Goal: Task Accomplishment & Management: Use online tool/utility

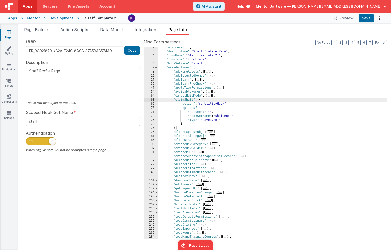
scroll to position [5, 0]
click at [34, 29] on span "Page Builder" at bounding box center [36, 29] width 24 height 5
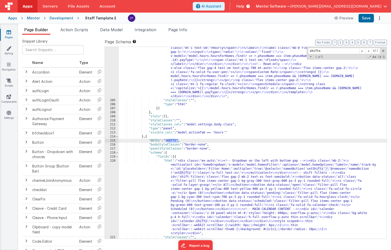
scroll to position [4868, 0]
type input "shifts"
click at [196, 175] on div ""html" : "<!-- Organisation Default Rates --> \r\n <div class= \" panel-white r…" at bounding box center [253, 51] width 268 height 485
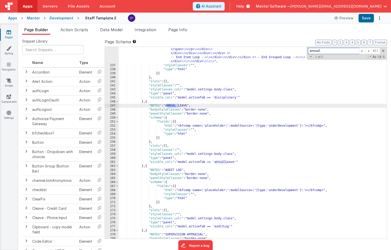
scroll to position [5257, 0]
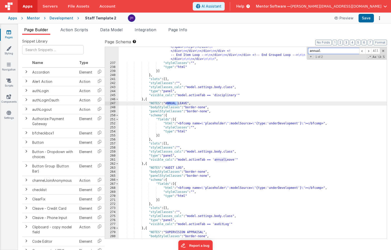
type input "annual"
click at [157, 122] on div ""html" : "<bfcomp v-if= \" model.staffModified == app.user.user_ID \" name= \" …" at bounding box center [253, 7] width 268 height 497
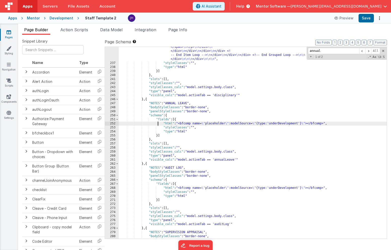
click at [112, 123] on div "252" at bounding box center [112, 123] width 14 height 4
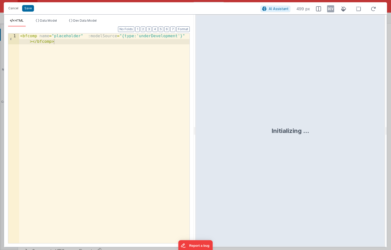
click at [20, 36] on div "< bfcomp name = "placeholder" :modelSource = "{type:'underDevelopment'}" > </ b…" at bounding box center [104, 148] width 170 height 231
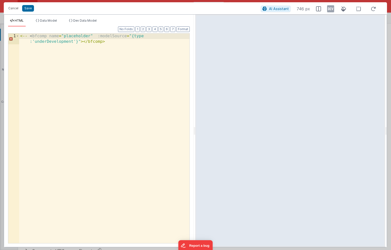
click at [111, 43] on div "< -- < bfcomp name = "placeholder" :modelSource = "{type :'underDevelopment'}" …" at bounding box center [104, 148] width 170 height 231
click at [21, 36] on div "< -- < bfcomp name = "placeholder" :modelSource = "{type :'underDevelopment'}" …" at bounding box center [104, 148] width 170 height 231
click at [111, 40] on div "<!-- <bfcomp name="placeholder" :modelSource="{type :'underDevelopment'}"></bfc…" at bounding box center [104, 148] width 170 height 231
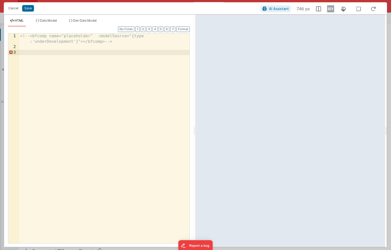
click at [44, 52] on div "<!-- <bfcomp name="placeholder" :modelSource="{type :'underDevelopment'}"></bfc…" at bounding box center [104, 146] width 170 height 226
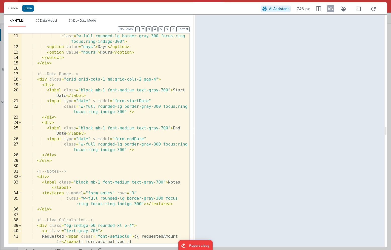
scroll to position [0, 0]
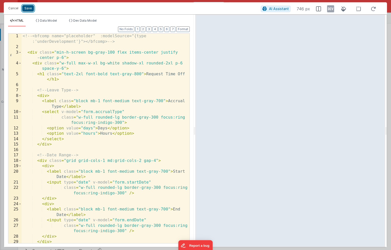
click at [28, 8] on button "Save" at bounding box center [28, 8] width 12 height 7
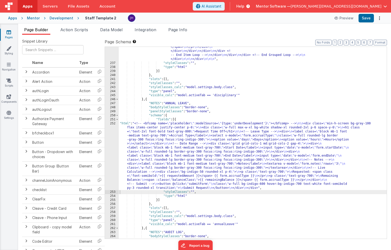
scroll to position [5227, 0]
click at [368, 16] on button "Save" at bounding box center [365, 18] width 15 height 9
click at [169, 138] on div ""html" : "<bfcomp v-if= \" model.staffModified == app.user.user_ID \" name= \" …" at bounding box center [253, 7] width 268 height 497
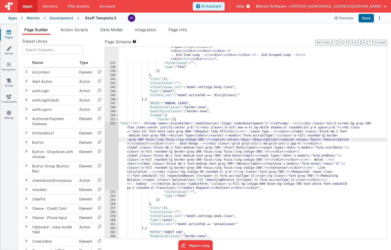
click at [112, 140] on div "252" at bounding box center [112, 155] width 14 height 68
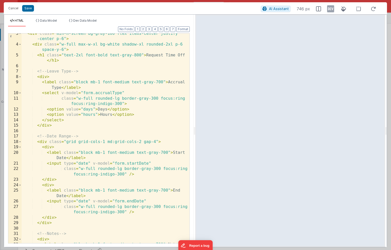
scroll to position [20, 0]
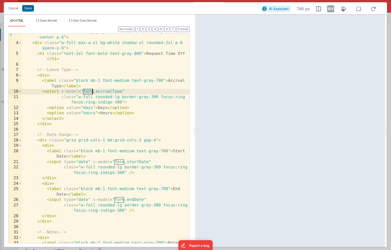
drag, startPoint x: 84, startPoint y: 91, endPoint x: 93, endPoint y: 91, distance: 9.3
click at [93, 91] on div "< div class = "min-h-screen bg-gray-100 flex items-center justify -center p-6" …" at bounding box center [106, 144] width 168 height 231
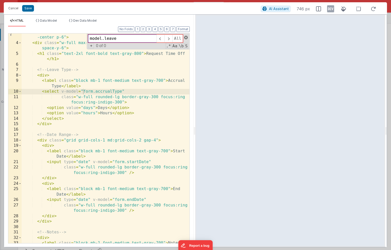
click at [187, 37] on span at bounding box center [186, 38] width 4 height 4
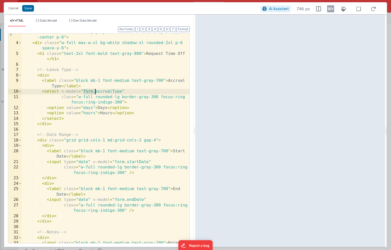
drag, startPoint x: 83, startPoint y: 92, endPoint x: 95, endPoint y: 91, distance: 11.3
click at [95, 91] on div "< div class = "min-h-screen bg-gray-100 flex items-center justify -center p-6" …" at bounding box center [106, 144] width 168 height 231
type input "form."
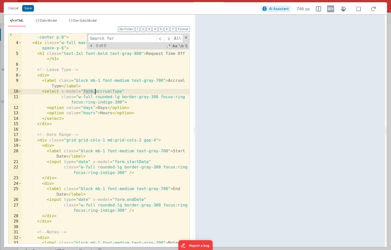
drag, startPoint x: 83, startPoint y: 91, endPoint x: 95, endPoint y: 91, distance: 11.6
click at [95, 91] on div "< div class = "min-h-screen bg-gray-100 flex items-center justify -center p-6" …" at bounding box center [106, 144] width 168 height 231
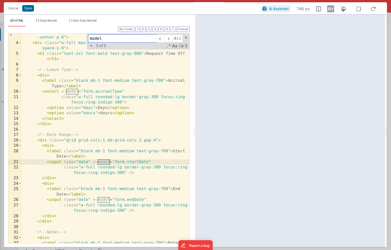
drag, startPoint x: 103, startPoint y: 38, endPoint x: 88, endPoint y: 39, distance: 15.9
click at [88, 38] on div "model All Replace All + 3 of 5 .* Aa \b S" at bounding box center [138, 41] width 103 height 16
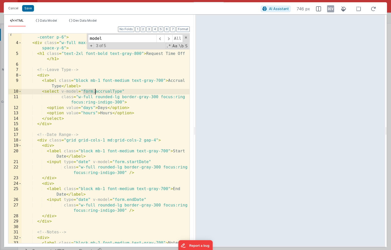
drag, startPoint x: 83, startPoint y: 92, endPoint x: 96, endPoint y: 91, distance: 13.3
click at [96, 91] on div "< div class = "min-h-screen bg-gray-100 flex items-center justify -center p-6" …" at bounding box center [106, 144] width 168 height 231
type input "form."
click at [91, 47] on span "+" at bounding box center [92, 45] width 6 height 5
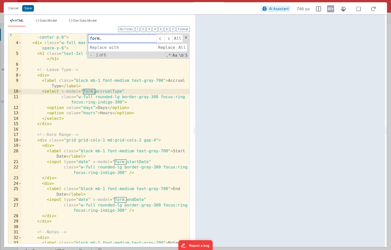
click at [115, 40] on input "form." at bounding box center [122, 38] width 68 height 8
click at [176, 40] on span "All" at bounding box center [177, 38] width 11 height 8
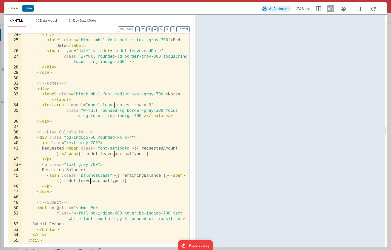
scroll to position [169, 0]
click at [27, 9] on button "Save" at bounding box center [28, 8] width 12 height 7
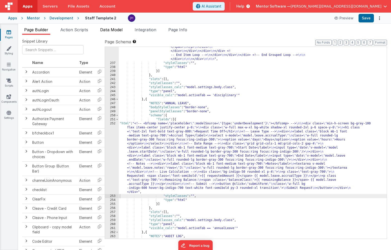
scroll to position [5226, 0]
click at [113, 30] on span "Data Model" at bounding box center [111, 29] width 22 height 5
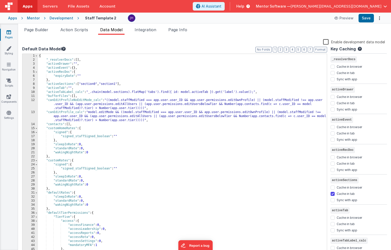
click at [326, 41] on label "Enable development data model" at bounding box center [354, 42] width 62 height 6
click at [0, 0] on input "Enable development data model" at bounding box center [0, 0] width 0 height 0
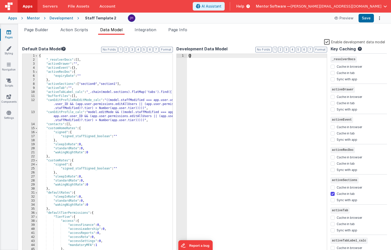
click at [190, 57] on div "{ }" at bounding box center [257, 158] width 140 height 208
click at [189, 56] on div "{ leave: { } }" at bounding box center [257, 158] width 140 height 208
click at [208, 60] on div "{ leave: { } }" at bounding box center [257, 158] width 140 height 208
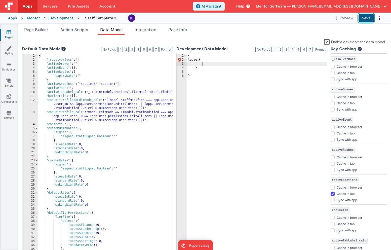
click at [365, 19] on button "Save" at bounding box center [365, 18] width 15 height 9
click at [197, 63] on div "{ leave: { } }" at bounding box center [257, 158] width 140 height 208
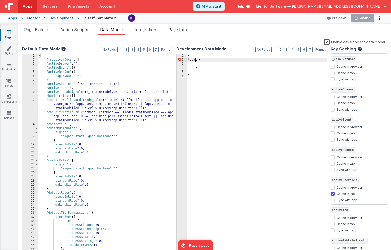
click at [195, 60] on div "{ leave: { } }" at bounding box center [257, 158] width 140 height 208
click at [364, 19] on button "Save" at bounding box center [365, 18] width 15 height 9
click at [34, 31] on span "Page Builder" at bounding box center [36, 29] width 24 height 5
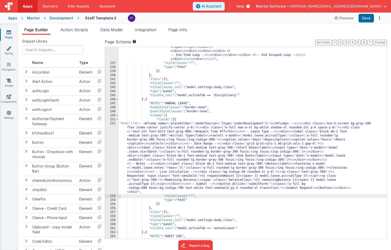
click at [178, 146] on div ""html" : "<bfcomp v-if= \" model.staffModified == app.user.user_ID \" name= \" …" at bounding box center [253, 7] width 268 height 497
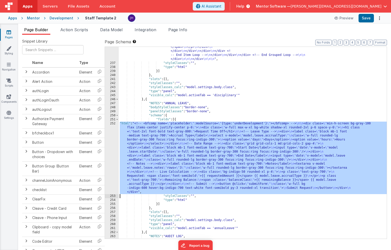
click at [113, 142] on div "252" at bounding box center [112, 157] width 14 height 72
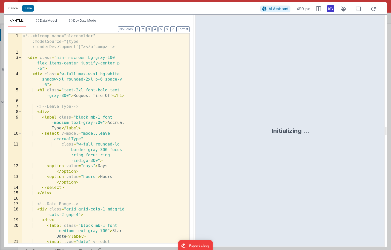
click at [147, 112] on div "<!-- <bfcomp name="placeholder" :modelSource="{type :'underDevelopment'}"></bfc…" at bounding box center [106, 151] width 168 height 237
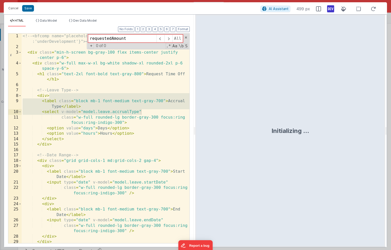
scroll to position [169, 0]
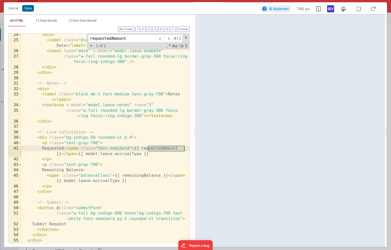
type input "requestedAmount"
click at [149, 148] on div "< div > < label class = "block mb-1 font-medium text-gray-700" > End Date </ la…" at bounding box center [106, 142] width 168 height 220
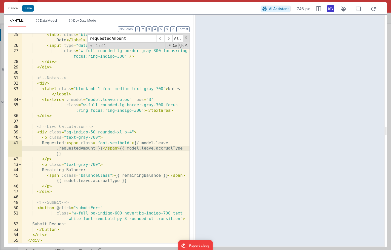
scroll to position [174, 0]
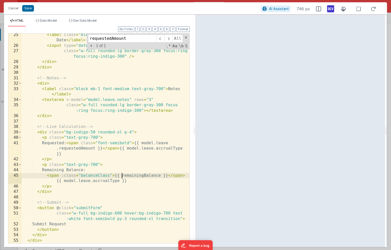
click at [121, 175] on div "< label class = "block mb-1 font-medium text-gray-700" > End Date </ label > < …" at bounding box center [106, 145] width 168 height 226
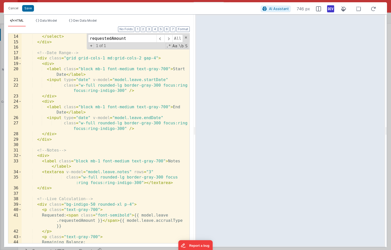
scroll to position [0, 0]
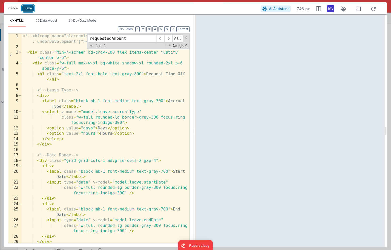
click at [31, 10] on button "Save" at bounding box center [28, 8] width 12 height 7
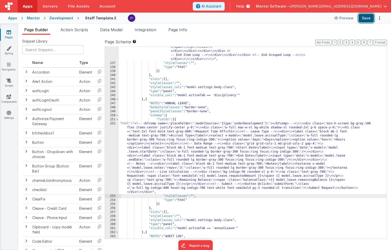
click at [363, 19] on button "Save" at bounding box center [365, 18] width 15 height 9
click at [167, 137] on div ""html" : "<bfcomp v-if= \" model.staffModified == app.user.user_ID \" name= \" …" at bounding box center [253, 7] width 268 height 497
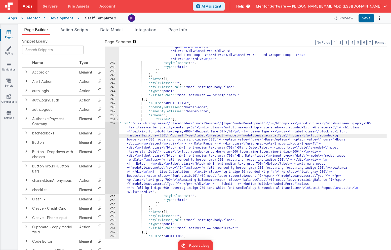
click at [118, 143] on div "252" at bounding box center [112, 157] width 14 height 72
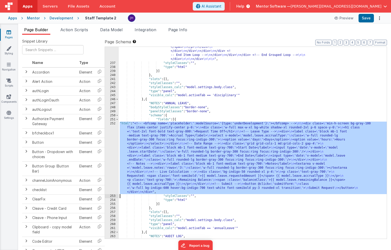
click at [115, 143] on div "252" at bounding box center [112, 157] width 14 height 72
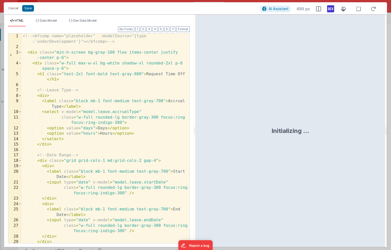
click at [153, 124] on div "<!-- <bfcomp name="placeholder" :modelSource="{type :'underDevelopment'}"></bfc…" at bounding box center [106, 146] width 168 height 226
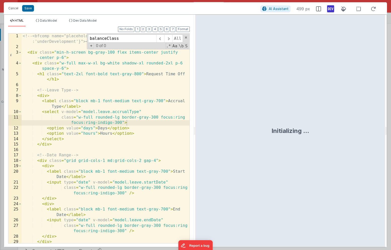
scroll to position [180, 0]
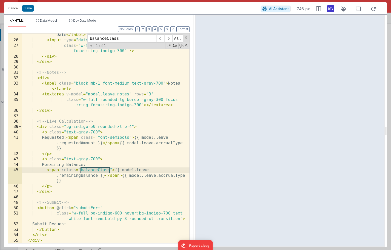
type input "balanceClass"
click at [124, 145] on div "< label class = "block mb-1 font-medium text-gray-700" > End Date </ label > < …" at bounding box center [106, 140] width 168 height 226
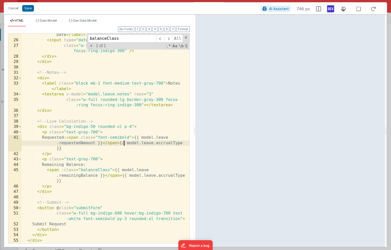
click at [96, 169] on div "< label class = "block mb-1 font-medium text-gray-700" > End Date </ label > < …" at bounding box center [106, 140] width 168 height 226
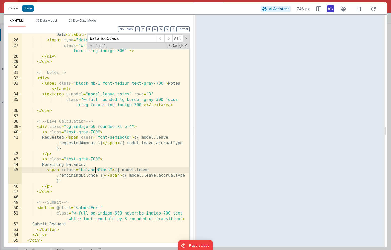
click at [96, 169] on div "< label class = "block mb-1 font-medium text-gray-700" > End Date </ label > < …" at bounding box center [106, 140] width 168 height 226
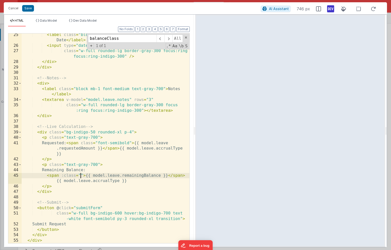
scroll to position [174, 0]
click at [110, 152] on div "< label class = "block mb-1 font-medium text-gray-700" > End Date </ label > < …" at bounding box center [106, 145] width 168 height 226
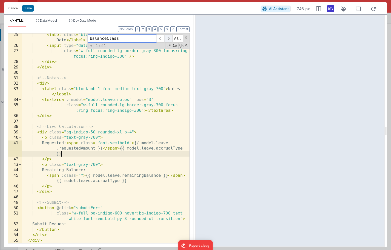
click at [168, 38] on span at bounding box center [168, 38] width 8 height 8
click at [185, 37] on span at bounding box center [186, 38] width 4 height 4
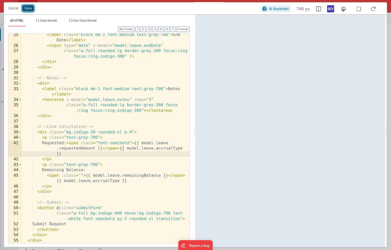
click at [29, 11] on button "Save" at bounding box center [28, 8] width 12 height 7
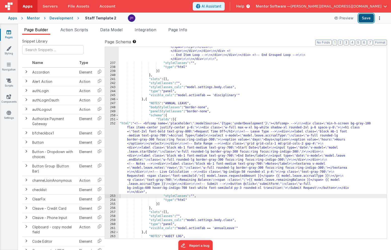
click at [366, 20] on button "Save" at bounding box center [365, 18] width 15 height 9
click at [161, 140] on div ""html" : "<bfcomp v-if= \" model.staffModified == app.user.user_ID \" name= \" …" at bounding box center [253, 7] width 268 height 497
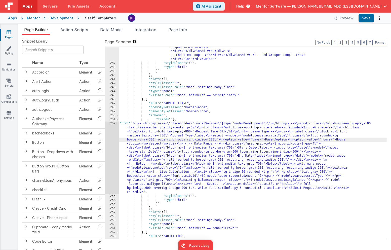
click at [111, 134] on div "252" at bounding box center [112, 157] width 14 height 72
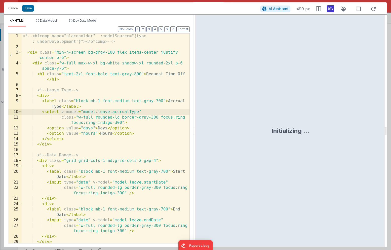
click at [134, 114] on div "<!-- <bfcomp name="placeholder" :modelSource="{type :'underDevelopment'}"></bfc…" at bounding box center [106, 146] width 168 height 226
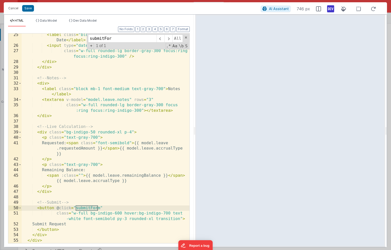
type input "submitFor"
click at [88, 204] on div "< label class = "block mb-1 font-medium text-gray-700" > End Date </ label > < …" at bounding box center [106, 145] width 168 height 226
click at [85, 208] on div "< label class = "block mb-1 font-medium text-gray-700" > End Date </ label > < …" at bounding box center [106, 145] width 168 height 226
click at [30, 10] on button "Save" at bounding box center [28, 8] width 12 height 7
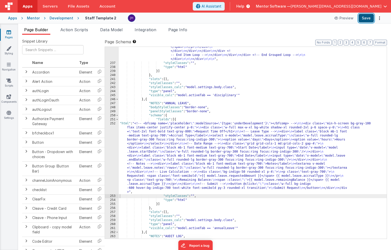
click at [366, 17] on button "Save" at bounding box center [365, 18] width 15 height 9
click at [184, 159] on div ""html" : "<bfcomp v-if= \" model.staffModified == app.user.user_ID \" name= \" …" at bounding box center [253, 7] width 268 height 497
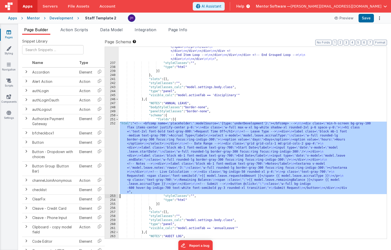
click at [112, 150] on div "252" at bounding box center [112, 157] width 14 height 72
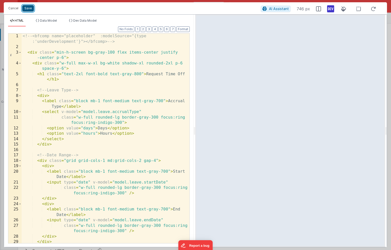
click at [27, 9] on button "Save" at bounding box center [28, 8] width 12 height 7
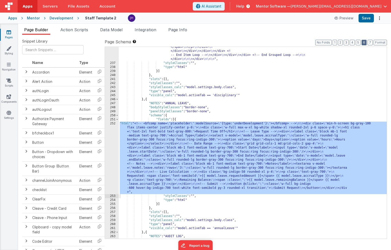
click at [364, 44] on button "6" at bounding box center [363, 43] width 5 height 6
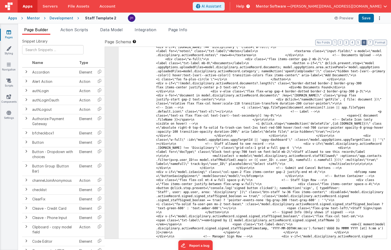
scroll to position [3585, 0]
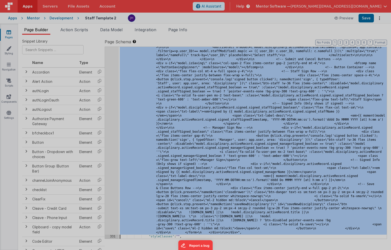
scroll to position [3723, 0]
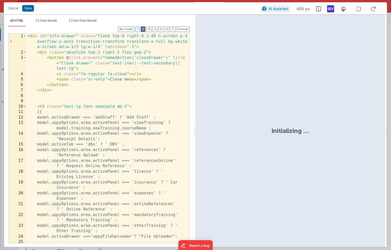
click at [145, 27] on button "2" at bounding box center [143, 29] width 5 height 6
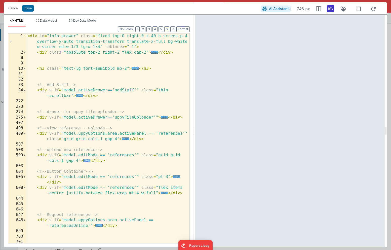
click at [88, 161] on span "..." at bounding box center [86, 160] width 7 height 3
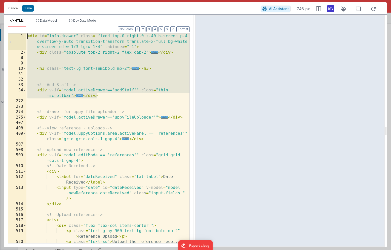
drag, startPoint x: 99, startPoint y: 96, endPoint x: 17, endPoint y: 27, distance: 106.8
click at [17, 27] on div "Format 7 6 5 4 3 2 1 No Folds 1 2 8 9 10 31 32 33 34 272 273 274 275 407 408 40…" at bounding box center [99, 135] width 182 height 216
click at [15, 10] on button "Cancel" at bounding box center [13, 8] width 15 height 7
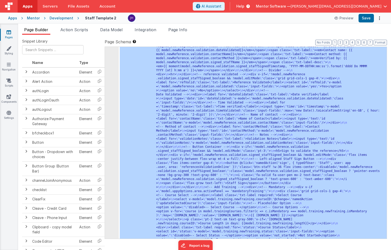
scroll to position [2200, 0]
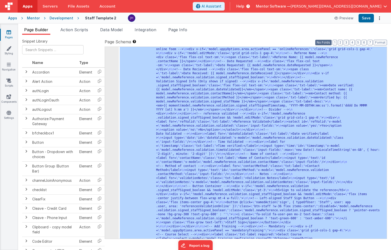
click at [323, 42] on button "No Folds" at bounding box center [323, 43] width 16 height 6
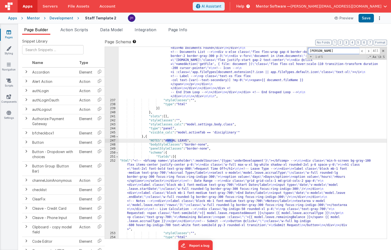
scroll to position [5199, 0]
type input "annual"
click at [211, 187] on div ""html" : "<bfcomp v-if= \" model.staffModified == app.user.user_ID \" name= \" …" at bounding box center [253, 45] width 268 height 497
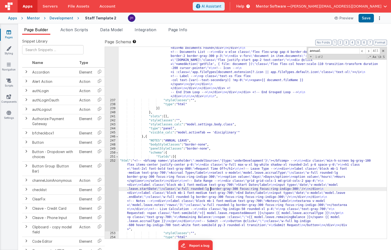
click at [159, 187] on div ""html" : "<bfcomp v-if= \" model.staffModified == app.user.user_ID \" name= \" …" at bounding box center [253, 45] width 268 height 497
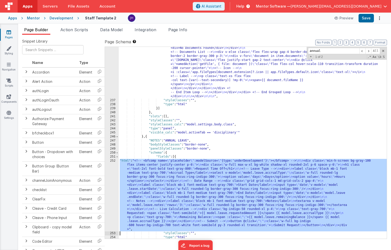
click at [112, 179] on div "252" at bounding box center [112, 195] width 14 height 72
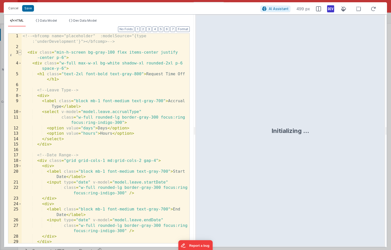
click at [21, 54] on span at bounding box center [20, 53] width 3 height 6
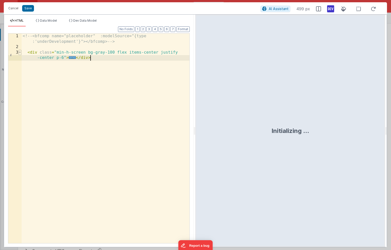
scroll to position [0, 0]
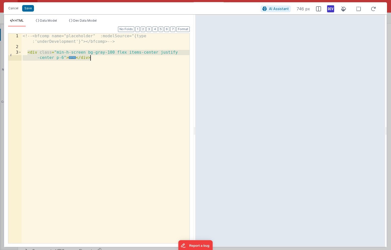
drag, startPoint x: 28, startPoint y: 52, endPoint x: 101, endPoint y: 58, distance: 73.6
click at [101, 58] on div "<!-- <bfcomp name="placeholder" :modelSource="{type :'underDevelopment'}"></bfc…" at bounding box center [106, 146] width 168 height 226
drag, startPoint x: 31, startPoint y: 52, endPoint x: 97, endPoint y: 58, distance: 67.0
click at [97, 58] on div "<!-- <bfcomp name="placeholder" :modelSource="{type :'underDevelopment'}"></bfc…" at bounding box center [106, 146] width 168 height 226
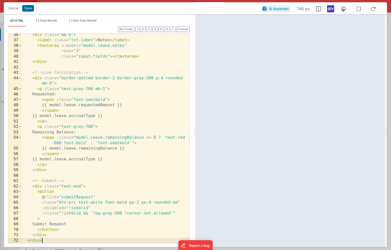
scroll to position [201, 0]
click at [72, 196] on div "< div class = "mb-6" > < label class = "txt-label" > Notes </ label > < textare…" at bounding box center [106, 142] width 168 height 220
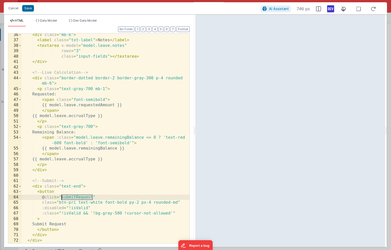
click at [72, 196] on div "< div class = "mb-6" > < label class = "txt-label" > Notes </ label > < textare…" at bounding box center [106, 142] width 168 height 220
click at [68, 50] on div "< div class = "mb-6" > < label class = "txt-label" > Notes </ label > < textare…" at bounding box center [106, 142] width 168 height 220
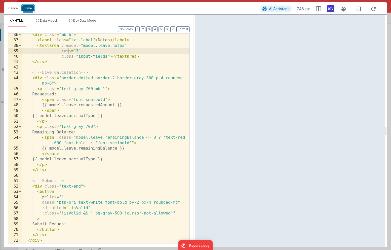
click at [30, 9] on button "Save" at bounding box center [28, 8] width 12 height 7
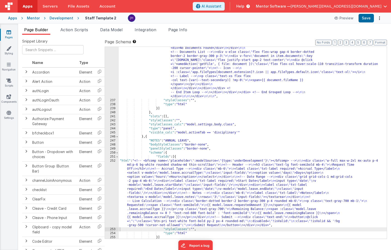
scroll to position [5200, 0]
click at [363, 19] on button "Save" at bounding box center [365, 18] width 15 height 9
click at [152, 191] on div ""html" : "<bfcomp v-if= \" model.staffModified == app.user.user_ID \" name= \" …" at bounding box center [253, 45] width 268 height 497
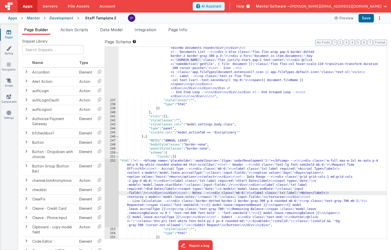
click at [113, 178] on div "252" at bounding box center [112, 193] width 14 height 68
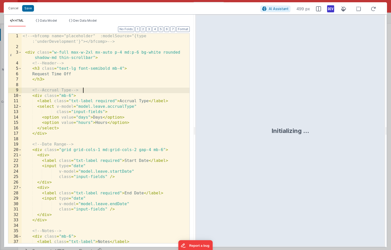
click at [116, 93] on div "<!-- <bfcomp name="placeholder" :modelSource="{type :'underDevelopment'}"></bfc…" at bounding box center [106, 146] width 168 height 226
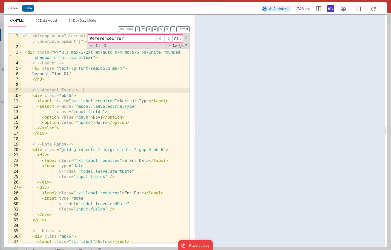
type input "ReferenceError"
click at [28, 10] on button "Save" at bounding box center [28, 8] width 12 height 7
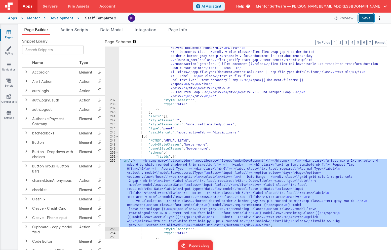
click at [364, 17] on button "Save" at bounding box center [365, 18] width 15 height 9
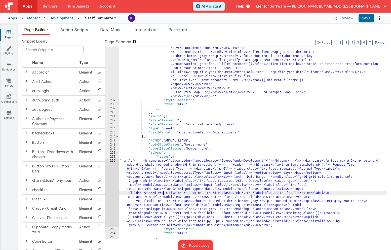
click at [164, 194] on div ""html" : "<bfcomp v-if= \" model.staffModified == app.user.user_ID \" name= \" …" at bounding box center [253, 45] width 268 height 497
click at [115, 178] on div "252" at bounding box center [112, 193] width 14 height 68
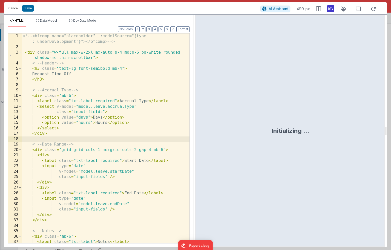
click at [135, 136] on div "<!-- <bfcomp name="placeholder" :modelSource="{type :'underDevelopment'}"></bfc…" at bounding box center [106, 146] width 168 height 226
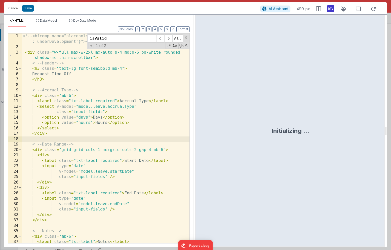
scroll to position [201, 0]
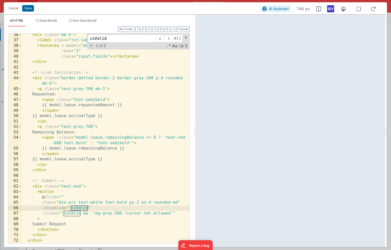
type input "isValid"
click at [93, 209] on div "< div class = "mb-6" > < label class = "txt-label" > Notes </ label > < textare…" at bounding box center [106, 142] width 168 height 220
drag, startPoint x: 42, startPoint y: 208, endPoint x: 179, endPoint y: 212, distance: 136.6
click at [179, 212] on div "< div class = "mb-6" > < label class = "txt-label" > Notes </ label > < textare…" at bounding box center [106, 142] width 168 height 220
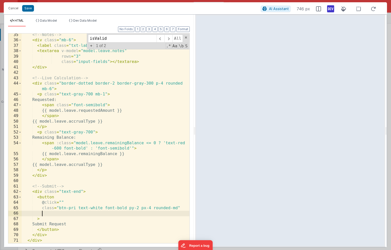
scroll to position [196, 0]
click at [31, 8] on button "Save" at bounding box center [28, 8] width 12 height 7
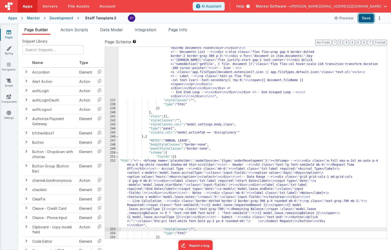
click at [365, 21] on button "Save" at bounding box center [365, 18] width 15 height 9
click at [113, 180] on div "252" at bounding box center [112, 193] width 14 height 68
click at [113, 184] on div "252" at bounding box center [112, 193] width 14 height 68
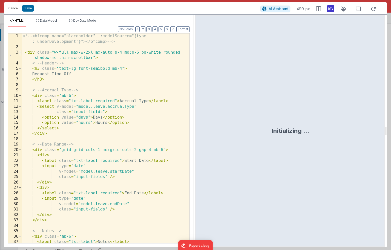
click at [21, 53] on span at bounding box center [20, 53] width 3 height 6
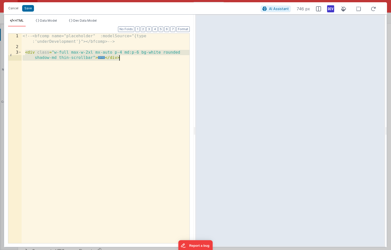
drag, startPoint x: 26, startPoint y: 52, endPoint x: 121, endPoint y: 63, distance: 96.2
click at [121, 63] on div "<!-- <bfcomp name="placeholder" :modelSource="{type :'underDevelopment'}"></bfc…" at bounding box center [106, 146] width 168 height 226
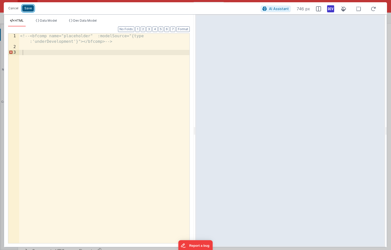
click at [30, 9] on button "Save" at bounding box center [28, 8] width 12 height 7
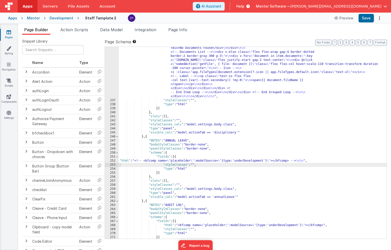
scroll to position [5230, 0]
click at [365, 43] on button "6" at bounding box center [363, 43] width 5 height 6
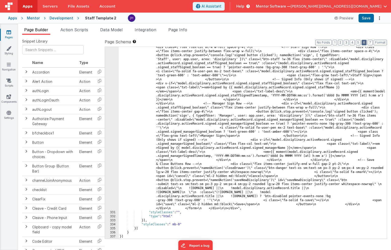
scroll to position [3747, 0]
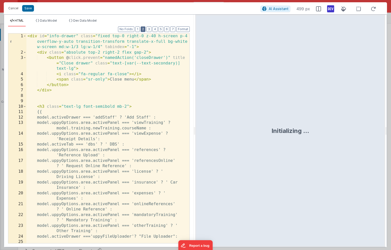
click at [145, 31] on button "2" at bounding box center [143, 29] width 5 height 6
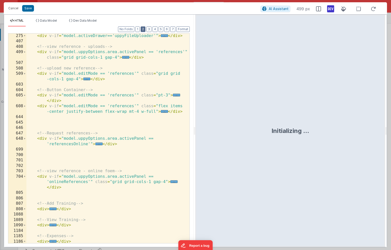
scroll to position [81, 0]
click at [100, 118] on div "< div v-if = "model.activeDrawer=='uppyFileUploader'" > ... </ div > <!-- view …" at bounding box center [107, 143] width 163 height 220
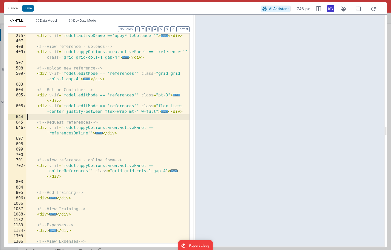
click at [86, 142] on div "< div v-if = "model.activeDrawer=='uppyFileUploader'" > ... </ div > <!-- view …" at bounding box center [107, 143] width 163 height 220
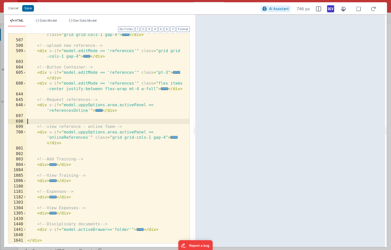
scroll to position [104, 0]
click at [85, 149] on div "< div v-if = "model.uppyOptions.area.activePanel == 'references'" class = "grid…" at bounding box center [107, 140] width 163 height 226
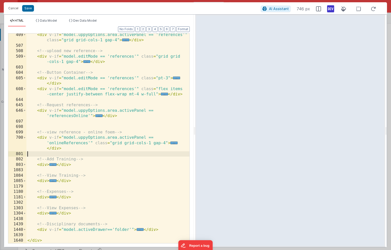
scroll to position [99, 0]
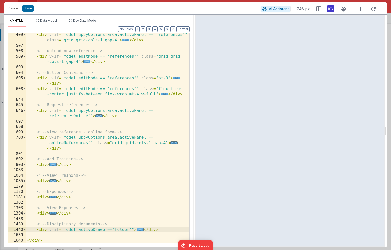
click at [169, 229] on div "< div v-if = "model.uppyOptions.area.activePanel == 'references'" class = "grid…" at bounding box center [107, 145] width 163 height 226
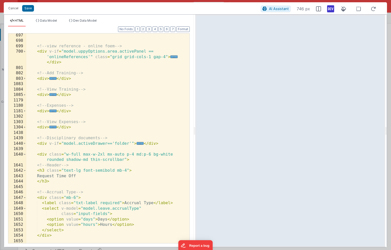
scroll to position [185, 0]
click at [25, 153] on span at bounding box center [24, 155] width 3 height 6
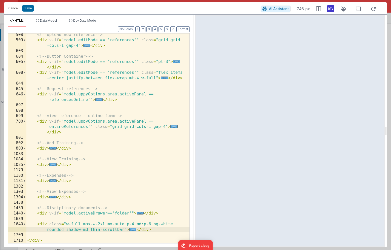
scroll to position [115, 0]
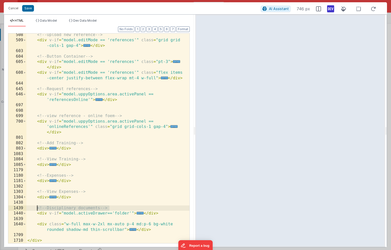
drag, startPoint x: 111, startPoint y: 208, endPoint x: 36, endPoint y: 208, distance: 75.2
click at [36, 208] on div "<!-- upload new reference --> < div v-if = "model.editMode == 'references'" cla…" at bounding box center [107, 142] width 163 height 220
click at [39, 220] on div "<!-- upload new reference --> < div v-if = "model.editMode == 'references'" cla…" at bounding box center [107, 142] width 163 height 220
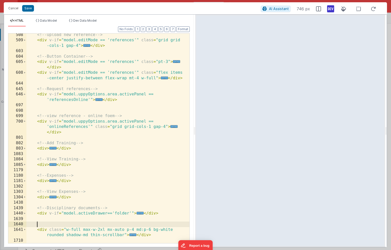
paste textarea
click at [60, 223] on div "<!-- upload new reference --> < div v-if = "model.editMode == 'references'" cla…" at bounding box center [107, 142] width 163 height 220
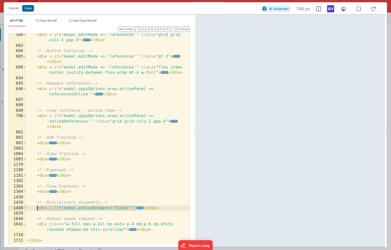
drag, startPoint x: 135, startPoint y: 208, endPoint x: 38, endPoint y: 209, distance: 97.1
click at [38, 209] on div "< div v-if = "model.editMode == 'references'" class = "grid grid -cols-1 gap-4"…" at bounding box center [107, 145] width 163 height 226
click at [37, 224] on div "< div v-if = "model.editMode == 'references'" class = "grid grid -cols-1 gap-4"…" at bounding box center [107, 145] width 163 height 226
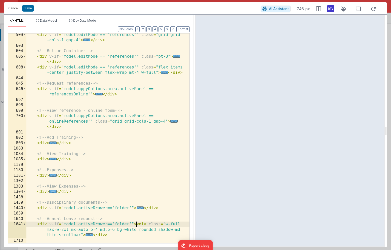
scroll to position [126, 0]
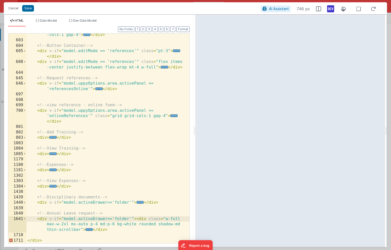
click at [112, 229] on div "< div v-if = "model.editMode == 'references'" class = "grid grid -cols-1 gap-4"…" at bounding box center [107, 140] width 163 height 226
click at [120, 219] on div "< div v-if = "model.editMode == 'references'" class = "grid grid -cols-1 gap-4"…" at bounding box center [107, 140] width 163 height 226
click at [30, 9] on button "Save" at bounding box center [28, 8] width 12 height 7
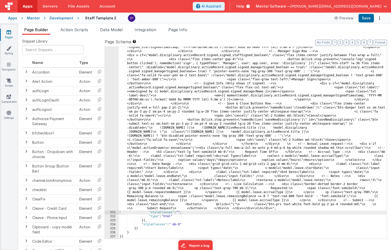
scroll to position [3457, 0]
click at [336, 43] on button "1" at bounding box center [334, 43] width 4 height 6
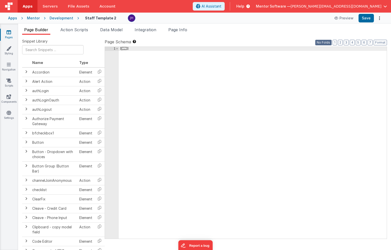
click at [325, 43] on button "No Folds" at bounding box center [323, 43] width 16 height 6
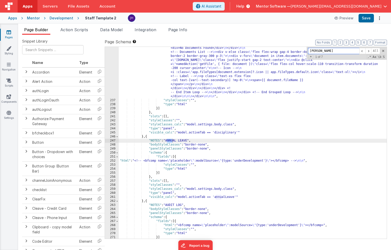
scroll to position [5367, 0]
type input "annaul"
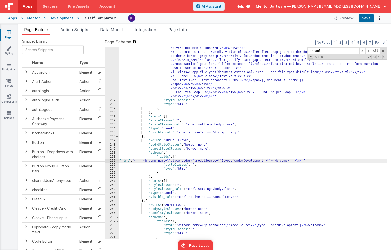
click at [162, 161] on div ""html" : "<bfcomp v-if= \" model.staffModified == app.user.user_ID \" name= \" …" at bounding box center [253, 45] width 268 height 497
click at [113, 161] on div "252" at bounding box center [112, 161] width 14 height 4
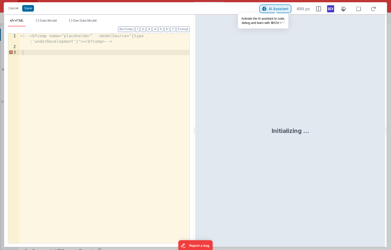
click at [276, 10] on span "AI Assistant" at bounding box center [279, 9] width 20 height 4
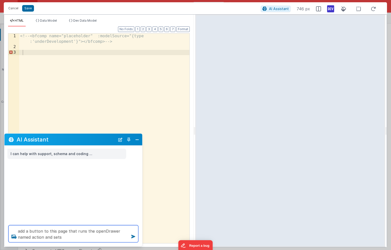
paste textarea "<div v-if="model.activeDrawer=='folder'">"
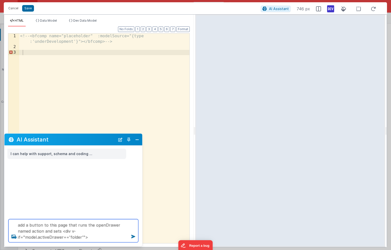
drag, startPoint x: 24, startPoint y: 237, endPoint x: 49, endPoint y: 231, distance: 25.0
click at [49, 231] on textarea "add a button to this page that runs the openDrawer named action and sets <div v…" at bounding box center [74, 230] width 130 height 23
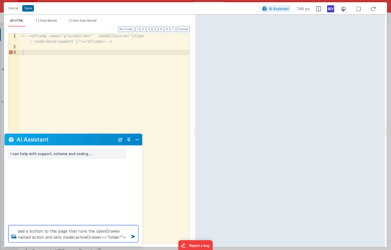
click at [99, 236] on textarea "add a button to this page that runs the openDrawer named action and sets model.…" at bounding box center [74, 233] width 130 height 17
type textarea "add a button to this page that runs the openDrawer named action and sets model.…"
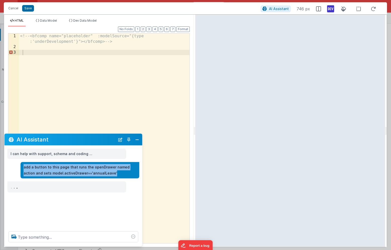
drag, startPoint x: 106, startPoint y: 174, endPoint x: 23, endPoint y: 167, distance: 83.3
click at [23, 167] on div "add a button to this page that runs the openDrawer named action and sets model.…" at bounding box center [80, 170] width 119 height 16
copy p "add a button to this page that runs the openDrawer named action and sets model.…"
click at [137, 139] on button "Close" at bounding box center [137, 139] width 7 height 7
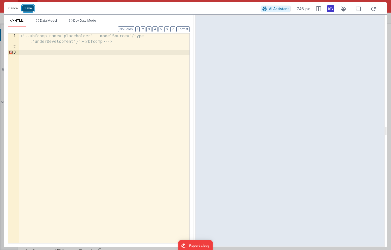
click at [27, 10] on button "Save" at bounding box center [28, 8] width 12 height 7
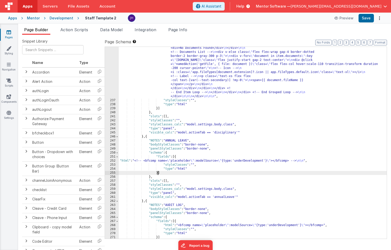
click at [158, 172] on div ""html" : "<bfcomp v-if= \" model.staffModified == app.user.user_ID \" name= \" …" at bounding box center [253, 45] width 268 height 497
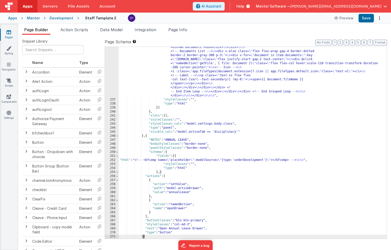
scroll to position [5336, 0]
click at [363, 19] on button "Save" at bounding box center [365, 18] width 15 height 9
click at [158, 188] on div ""html" : "<bfcomp v-if= \" model.staffModified == app.user.user_ID \" name= \" …" at bounding box center [253, 44] width 268 height 497
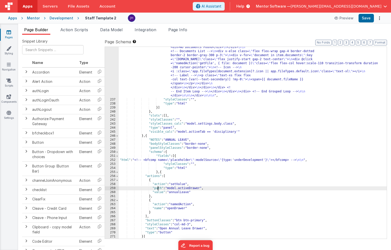
click at [158, 188] on div ""html" : "<bfcomp v-if= \" model.staffModified == app.user.user_ID \" name= \" …" at bounding box center [253, 44] width 268 height 497
click at [178, 183] on div ""html" : "<bfcomp v-if= \" model.staffModified == app.user.user_ID \" name= \" …" at bounding box center [253, 44] width 268 height 497
click at [191, 191] on div ""html" : "<bfcomp v-if= \" model.staffModified == app.user.user_ID \" name= \" …" at bounding box center [253, 44] width 268 height 497
click at [179, 192] on div ""html" : "<bfcomp v-if= \" model.staffModified == app.user.user_ID \" name= \" …" at bounding box center [253, 44] width 268 height 497
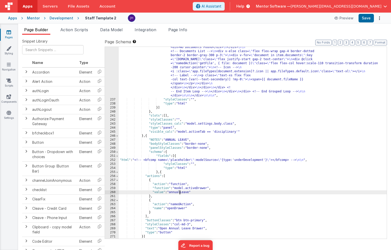
click at [179, 192] on div ""html" : "<bfcomp v-if= \" model.staffModified == app.user.user_ID \" name= \" …" at bounding box center [253, 44] width 268 height 497
drag, startPoint x: 172, startPoint y: 192, endPoint x: 153, endPoint y: 192, distance: 19.1
click at [153, 192] on div ""html" : "<bfcomp v-if= \" model.staffModified == app.user.user_ID \" name= \" …" at bounding box center [253, 44] width 268 height 497
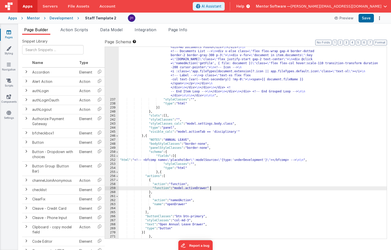
click at [196, 187] on div ""html" : "<bfcomp v-if= \" model.staffModified == app.user.user_ID \" name= \" …" at bounding box center [253, 44] width 268 height 497
click at [114, 189] on div "259" at bounding box center [112, 188] width 14 height 4
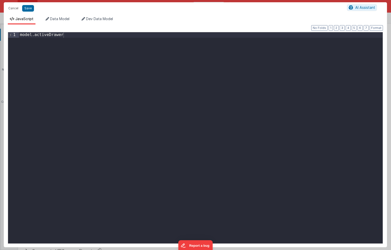
click at [144, 58] on div "model . activeDrawer" at bounding box center [201, 143] width 364 height 222
paste textarea
click at [25, 8] on button "Save" at bounding box center [28, 8] width 12 height 7
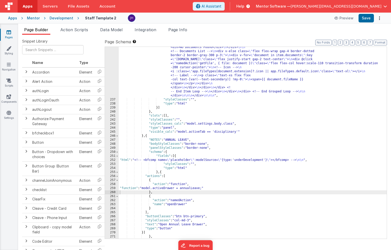
scroll to position [5338, 0]
click at [365, 18] on button "Save" at bounding box center [365, 18] width 15 height 9
click at [368, 20] on button "Save" at bounding box center [365, 18] width 15 height 9
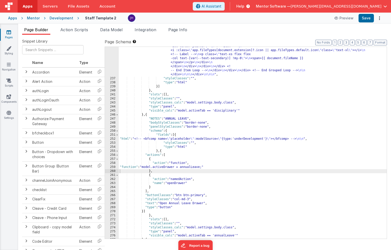
scroll to position [5354, 0]
click at [161, 151] on div ""html" : "<bfcomp v-if= \" model.staffModified == app.user.user_ID \" name= \" …" at bounding box center [253, 23] width 268 height 497
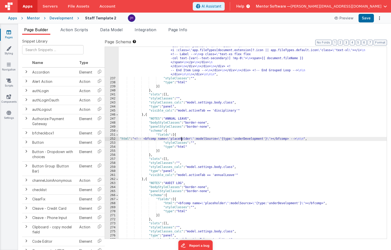
click at [181, 139] on div ""html" : "<bfcomp v-if= \" model.staffModified == app.user.user_ID \" name= \" …" at bounding box center [253, 23] width 268 height 497
click at [112, 139] on div "252" at bounding box center [112, 139] width 14 height 4
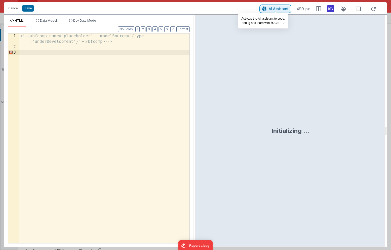
click at [277, 8] on span "AI Assistant" at bounding box center [279, 9] width 20 height 4
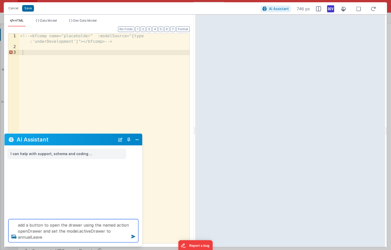
type textarea "add a button to open the drawer using the named action openDrawer and set the m…"
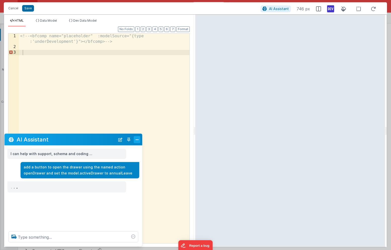
click at [136, 140] on button "Close" at bounding box center [137, 139] width 7 height 7
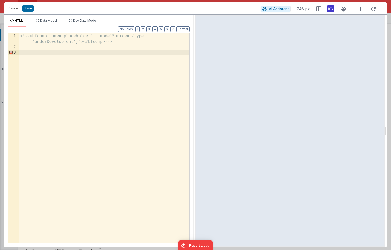
click at [37, 55] on div "<!-- <bfcomp name="placeholder" :modelSource="{type :'underDevelopment'}"></bfc…" at bounding box center [104, 146] width 170 height 226
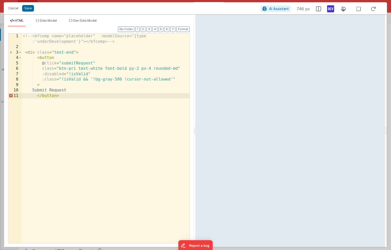
click at [75, 65] on div "<!-- <bfcomp name="placeholder" :modelSource="{type :'underDevelopment'}"></bfc…" at bounding box center [106, 146] width 168 height 226
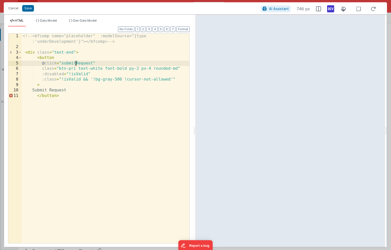
click at [75, 65] on div "<!-- <bfcomp name="placeholder" :modelSource="{type :'underDevelopment'}"></bfc…" at bounding box center [106, 146] width 168 height 226
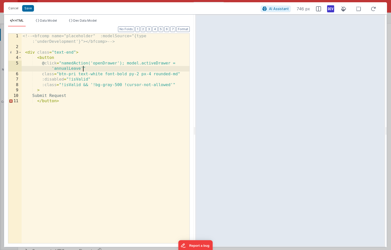
click at [51, 96] on div "<!-- <bfcomp name="placeholder" :modelSource="{type :'underDevelopment'}"></bfc…" at bounding box center [106, 146] width 168 height 226
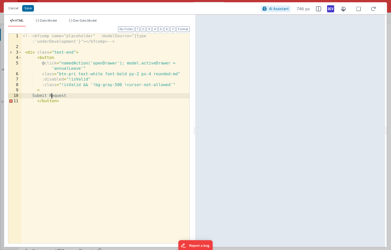
click at [51, 96] on div "<!-- <bfcomp name="placeholder" :modelSource="{type :'underDevelopment'}"></bfc…" at bounding box center [106, 146] width 168 height 226
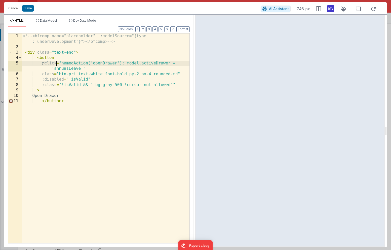
click at [56, 63] on div "<!-- <bfcomp name="placeholder" :modelSource="{type :'underDevelopment'}"></bfc…" at bounding box center [106, 146] width 168 height 226
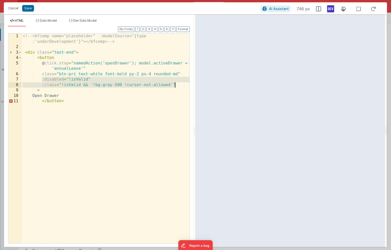
drag, startPoint x: 43, startPoint y: 80, endPoint x: 178, endPoint y: 85, distance: 135.6
click at [178, 85] on div "<!-- <bfcomp name="placeholder" :modelSource="{type :'underDevelopment'}"></bfc…" at bounding box center [106, 146] width 168 height 226
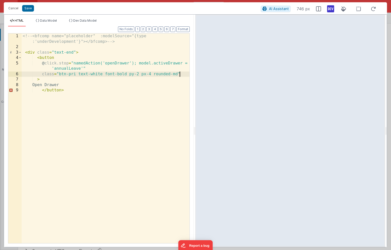
click at [62, 52] on div "<!-- <bfcomp name="placeholder" :modelSource="{type :'underDevelopment'}"></bfc…" at bounding box center [106, 146] width 168 height 226
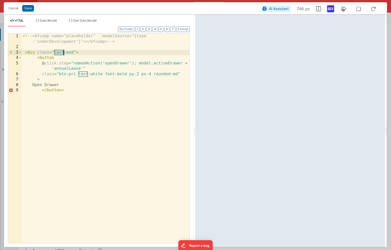
click at [62, 52] on div "<!-- <bfcomp name="placeholder" :modelSource="{type :'underDevelopment'}"></bfc…" at bounding box center [106, 146] width 168 height 226
click at [60, 58] on div "<!-- <bfcomp name="placeholder" :modelSource="{type :'underDevelopment'}"></bfc…" at bounding box center [106, 146] width 168 height 226
click at [56, 51] on div "<!-- <bfcomp name="placeholder" :modelSource="{type :'underDevelopment'}"></bfc…" at bounding box center [106, 146] width 168 height 226
click at [27, 10] on button "Save" at bounding box center [28, 8] width 12 height 7
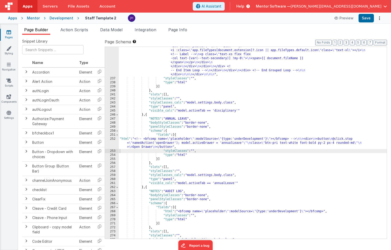
scroll to position [5379, 0]
click at [367, 18] on button "Save" at bounding box center [365, 18] width 15 height 9
click at [364, 42] on button "6" at bounding box center [363, 43] width 5 height 6
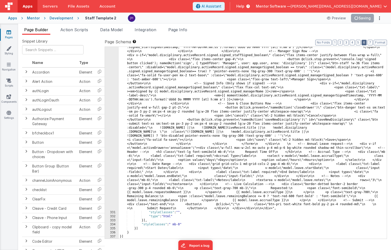
scroll to position [3457, 0]
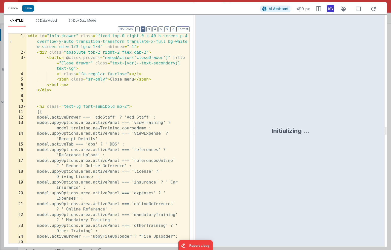
click at [144, 30] on button "2" at bounding box center [143, 29] width 5 height 6
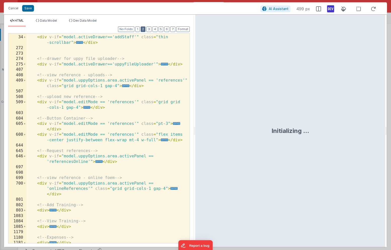
scroll to position [115, 0]
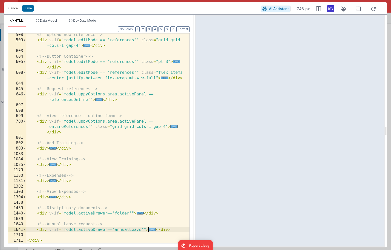
click at [150, 229] on span "..." at bounding box center [152, 229] width 7 height 3
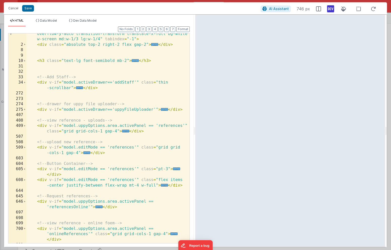
scroll to position [0, 0]
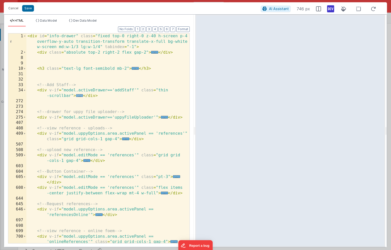
click at [80, 96] on span "..." at bounding box center [79, 95] width 7 height 3
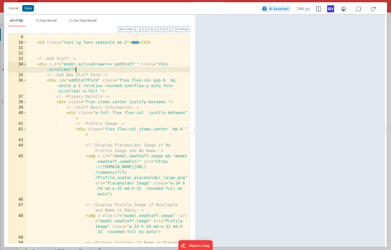
scroll to position [32, 0]
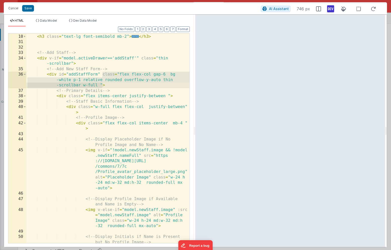
drag, startPoint x: 102, startPoint y: 74, endPoint x: 102, endPoint y: 83, distance: 9.6
click at [102, 83] on div "< h3 class = "text-lg font-semibold mb-2" > ... </ h3 > <!-- Add Staff --> < di…" at bounding box center [107, 141] width 163 height 226
click at [25, 58] on span at bounding box center [24, 59] width 3 height 6
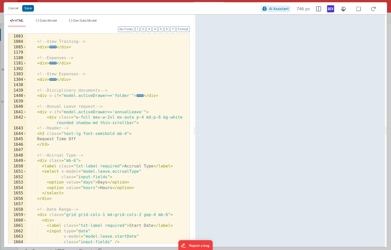
scroll to position [241, 0]
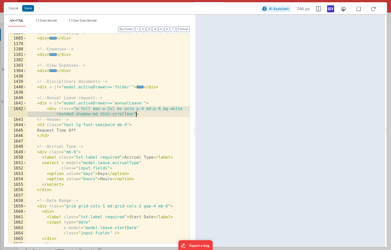
drag, startPoint x: 74, startPoint y: 108, endPoint x: 136, endPoint y: 112, distance: 62.2
click at [136, 112] on div "<!-- View Training --> < div > ... </ div > <!-- Expenses --> < div > ... </ di…" at bounding box center [107, 140] width 163 height 220
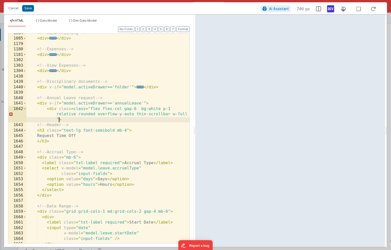
click at [88, 108] on div "<!-- View Training --> < div > ... </ div > <!-- Expenses --> < div > ... </ di…" at bounding box center [107, 140] width 163 height 220
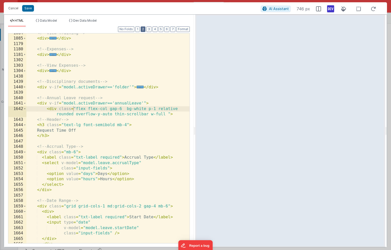
click at [143, 28] on button "2" at bounding box center [143, 29] width 5 height 6
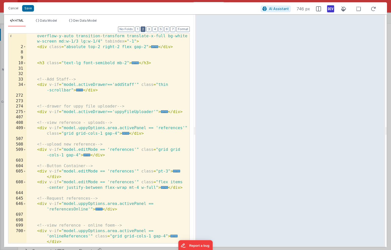
scroll to position [0, 0]
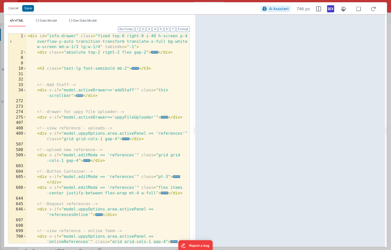
click at [79, 96] on span "..." at bounding box center [79, 95] width 7 height 3
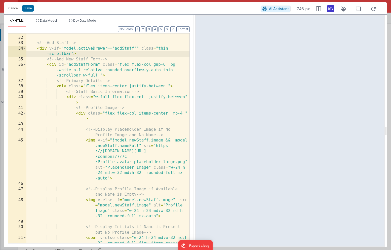
scroll to position [49, 0]
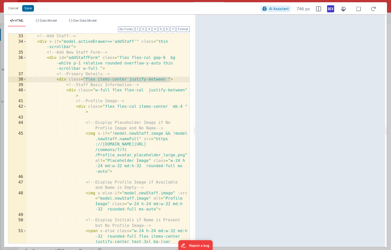
drag, startPoint x: 169, startPoint y: 79, endPoint x: 84, endPoint y: 79, distance: 84.7
click at [84, 79] on div "<!-- Add Staff --> < div v-if = "model.activeDrawer=='addStaff'" class = "thin …" at bounding box center [107, 154] width 163 height 242
click at [29, 7] on button "Save" at bounding box center [28, 8] width 12 height 7
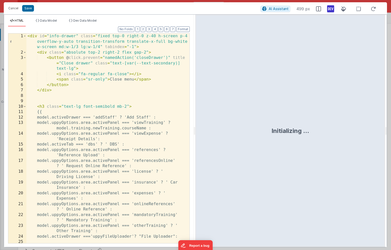
click at [144, 32] on div "Format 7 6 5 4 3 2 1 No Folds 1 2 3 4 5 6 7 8 9 10 11 12 13 14 15 16 17 18 19 2…" at bounding box center [99, 135] width 182 height 216
click at [144, 29] on button "2" at bounding box center [143, 29] width 5 height 6
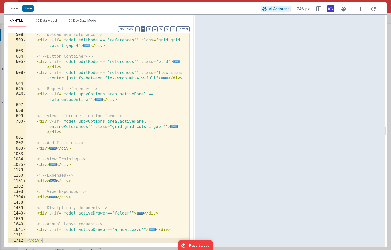
scroll to position [115, 0]
click at [149, 229] on span "..." at bounding box center [152, 229] width 7 height 3
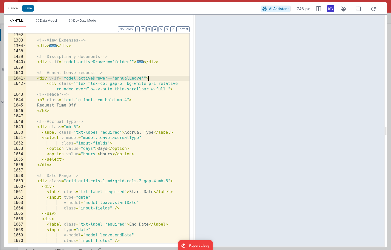
scroll to position [272, 0]
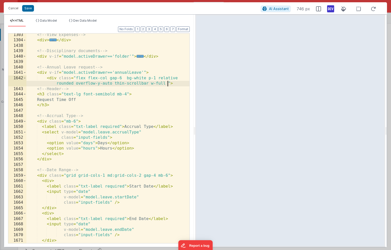
click at [168, 83] on div "<!-- View Expenses --> < div > ... </ div > <!-- Disciplinary documents --> < d…" at bounding box center [107, 142] width 163 height 220
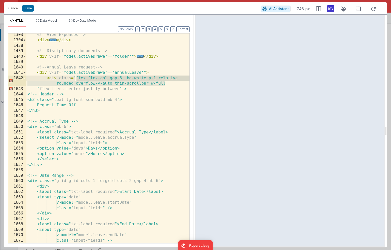
drag, startPoint x: 165, startPoint y: 82, endPoint x: 75, endPoint y: 79, distance: 89.8
click at [75, 79] on div "<!-- View Expenses --> < div > ... </ div > <!-- Disciplinary documents --> < d…" at bounding box center [107, 142] width 163 height 220
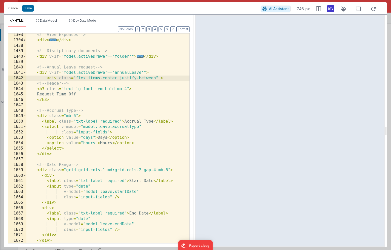
click at [146, 71] on div "<!-- View Expenses --> < div > ... </ div > <!-- Disciplinary documents --> < d…" at bounding box center [107, 142] width 163 height 220
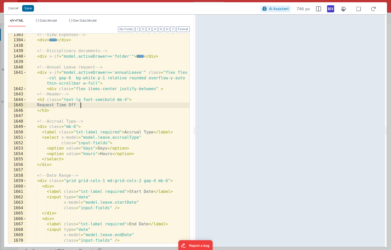
click at [149, 103] on div "<!-- View Expenses --> < div > ... </ div > <!-- Disciplinary documents --> < d…" at bounding box center [107, 142] width 163 height 220
click at [27, 10] on button "Save" at bounding box center [28, 8] width 12 height 7
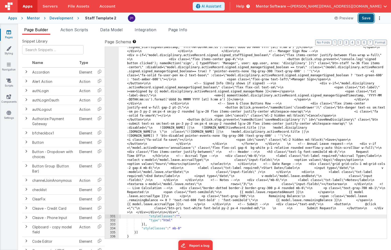
click at [362, 19] on button "Save" at bounding box center [365, 18] width 15 height 9
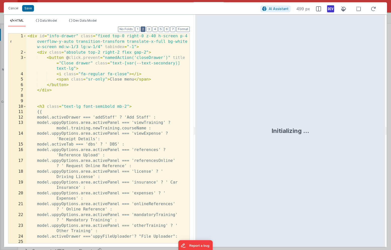
click at [143, 29] on button "2" at bounding box center [143, 29] width 5 height 6
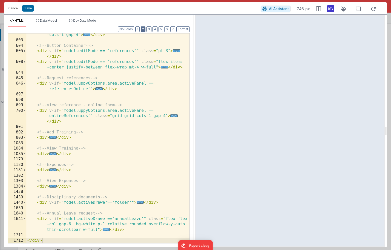
scroll to position [126, 0]
click at [105, 230] on span "..." at bounding box center [106, 229] width 7 height 3
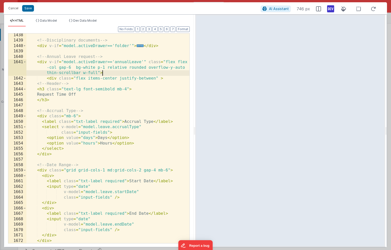
scroll to position [282, 0]
drag, startPoint x: 148, startPoint y: 68, endPoint x: 81, endPoint y: 72, distance: 67.8
click at [81, 72] on div "<!-- Disciplinary documents --> < div v-if = "model.activeDrawer=='folder'" > .…" at bounding box center [107, 142] width 163 height 220
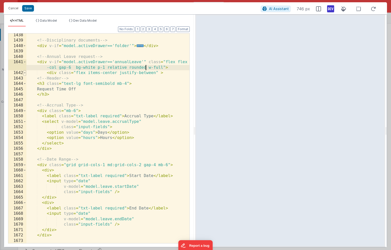
click at [24, 73] on span at bounding box center [24, 73] width 3 height 6
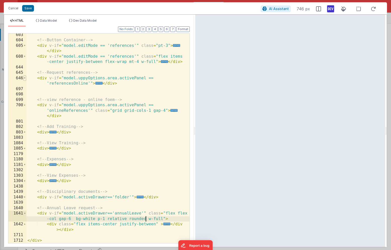
scroll to position [131, 0]
click at [27, 10] on button "Save" at bounding box center [28, 8] width 12 height 7
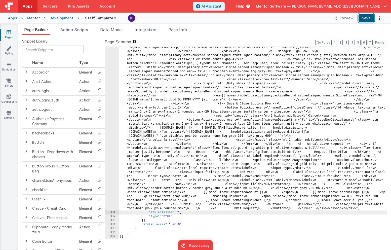
click at [368, 18] on button "Save" at bounding box center [365, 18] width 15 height 9
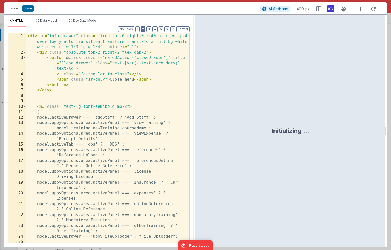
click at [143, 30] on button "2" at bounding box center [143, 29] width 5 height 6
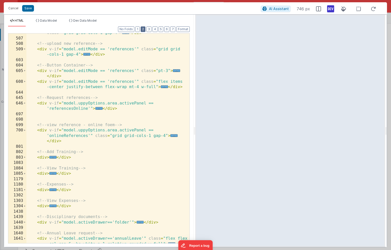
scroll to position [126, 0]
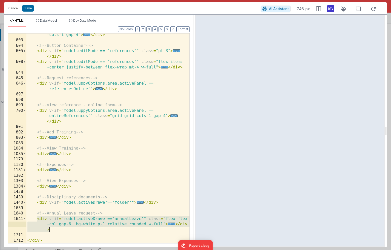
drag, startPoint x: 37, startPoint y: 219, endPoint x: 52, endPoint y: 228, distance: 17.6
click at [52, 228] on div "< div v-if = "model.editMode == 'references'" class = "grid grid -cols-1 gap-4"…" at bounding box center [107, 140] width 163 height 226
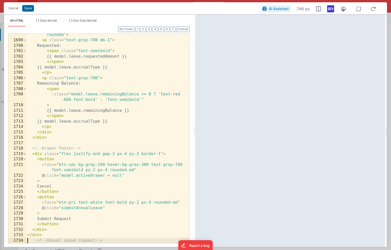
scroll to position [639, 0]
click at [73, 209] on div "< div class = "border-dotted border-2 border-gray-300 p-4 rounded" > < p class …" at bounding box center [107, 140] width 163 height 226
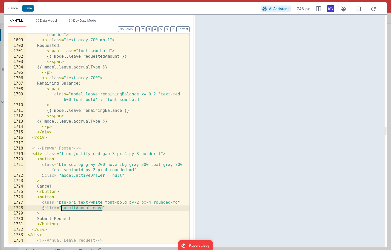
click at [73, 209] on div "< div class = "border-dotted border-2 border-gray-300 p-4 rounded" > < p class …" at bounding box center [107, 140] width 163 height 226
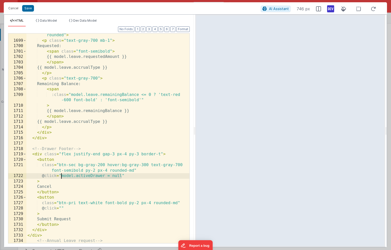
drag, startPoint x: 121, startPoint y: 176, endPoint x: 61, endPoint y: 177, distance: 60.1
click at [61, 177] on div "< div class = "border-dotted border-2 border-gray-300 p-4 rounded" > < p class …" at bounding box center [107, 140] width 163 height 226
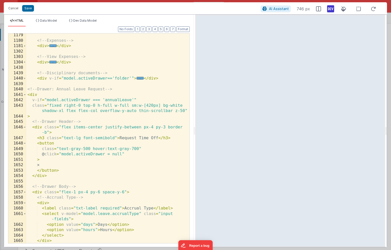
scroll to position [250, 0]
click at [27, 7] on button "Save" at bounding box center [28, 8] width 12 height 7
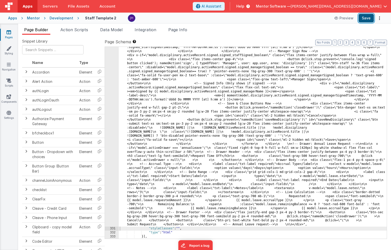
click at [361, 19] on button "Save" at bounding box center [365, 18] width 15 height 9
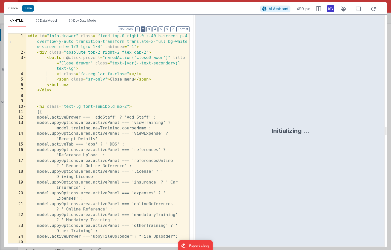
click at [144, 28] on button "2" at bounding box center [143, 29] width 5 height 6
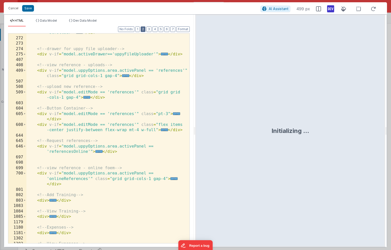
scroll to position [126, 0]
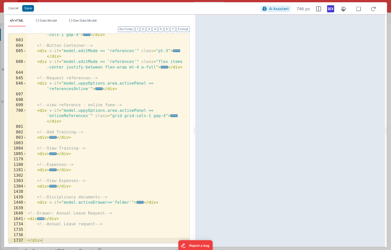
click at [40, 218] on span "..." at bounding box center [40, 218] width 7 height 3
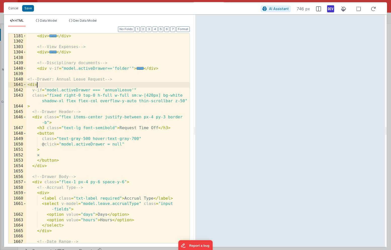
scroll to position [264, 0]
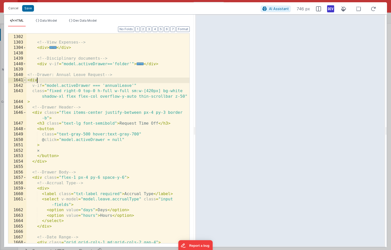
click at [25, 81] on span at bounding box center [24, 80] width 3 height 6
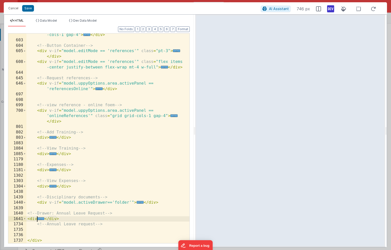
scroll to position [126, 0]
click at [73, 215] on div "< div v-if = "model.editMode == 'references'" class = "grid grid -cols-1 gap-4"…" at bounding box center [107, 140] width 163 height 226
click at [40, 218] on span "..." at bounding box center [40, 218] width 7 height 3
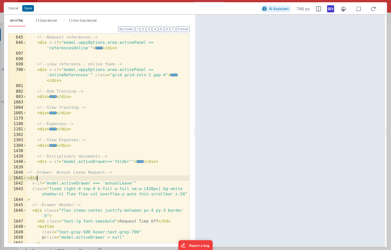
scroll to position [179, 0]
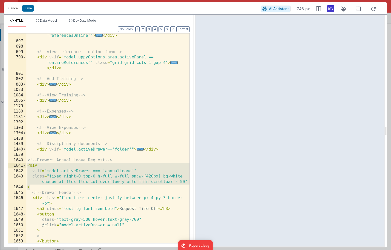
drag, startPoint x: 31, startPoint y: 187, endPoint x: 22, endPoint y: 167, distance: 21.2
click at [22, 167] on div "646 697 698 699 700 801 802 803 1083 1084 1085 1179 1180 1181 1302 1303 1304 14…" at bounding box center [99, 138] width 182 height 210
click at [32, 177] on div "< div v-if = "model.uppyOptions.area.activePanel == 'referencesOnline'" > ... <…" at bounding box center [107, 141] width 163 height 226
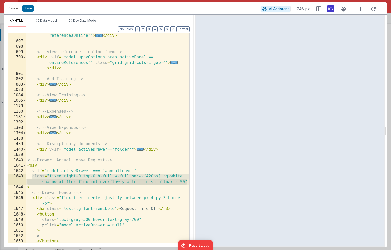
drag, startPoint x: 32, startPoint y: 177, endPoint x: 190, endPoint y: 180, distance: 158.2
click at [190, 180] on div "Format 7 6 5 4 3 2 1 No Folds 646 697 698 699 700 801 802 803 1083 1084 1085 11…" at bounding box center [99, 137] width 190 height 220
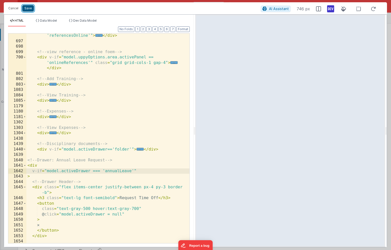
click at [26, 10] on button "Save" at bounding box center [28, 8] width 12 height 7
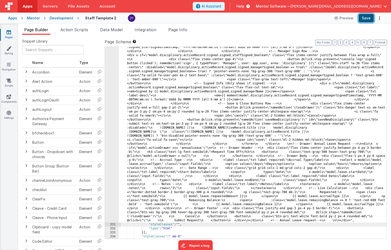
click at [365, 18] on button "Save" at bounding box center [365, 18] width 15 height 9
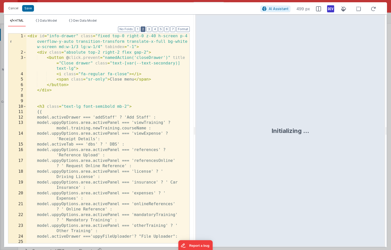
click at [145, 29] on button "2" at bounding box center [143, 29] width 5 height 6
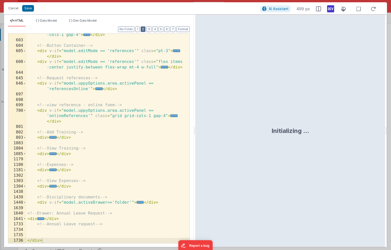
scroll to position [126, 0]
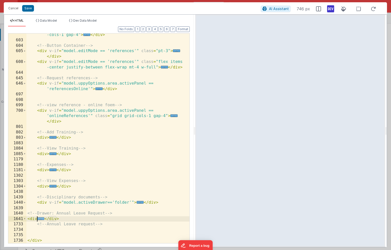
click at [41, 219] on span "..." at bounding box center [40, 218] width 7 height 3
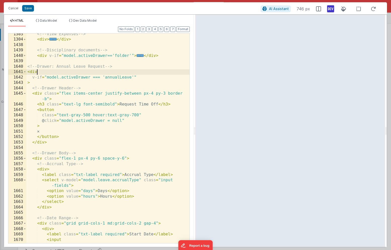
scroll to position [272, 0]
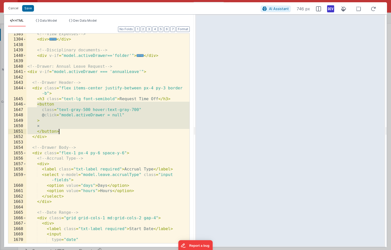
drag, startPoint x: 37, startPoint y: 105, endPoint x: 68, endPoint y: 133, distance: 41.7
click at [68, 133] on div "<!-- View Expenses --> < div > ... </ div > <!-- Disciplinary documents --> < d…" at bounding box center [107, 141] width 163 height 220
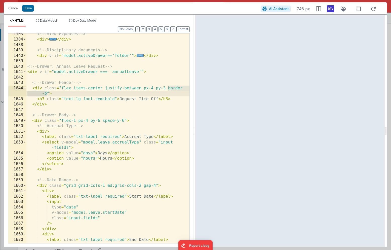
drag, startPoint x: 167, startPoint y: 88, endPoint x: 47, endPoint y: 93, distance: 120.3
click at [47, 93] on div "<!-- View Expenses --> < div > ... </ div > <!-- Disciplinary documents --> < d…" at bounding box center [107, 141] width 163 height 220
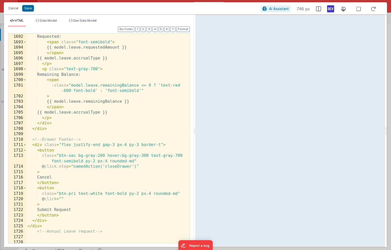
scroll to position [601, 0]
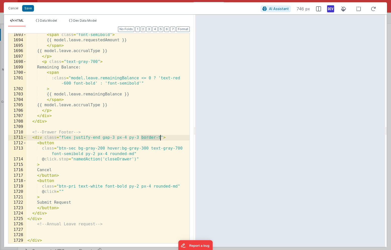
drag, startPoint x: 141, startPoint y: 138, endPoint x: 160, endPoint y: 136, distance: 18.7
click at [160, 136] on div "< span class = "font-semibold" > {{ model.leave.requestedAmount }} </ span > {{…" at bounding box center [107, 142] width 163 height 220
drag, startPoint x: 100, startPoint y: 138, endPoint x: 74, endPoint y: 138, distance: 25.6
click at [74, 138] on div "< span class = "font-semibold" > {{ model.leave.requestedAmount }} </ span > {{…" at bounding box center [107, 142] width 163 height 220
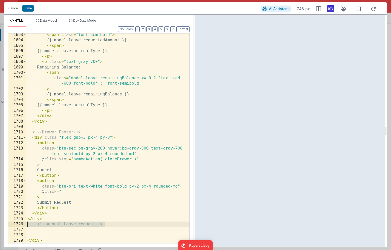
drag, startPoint x: 110, startPoint y: 224, endPoint x: 13, endPoint y: 224, distance: 97.6
click at [13, 224] on div "1693 1694 1695 1696 1697 1698 1699 1700 1701 1702 1703 1704 1705 1706 1707 1708…" at bounding box center [99, 138] width 182 height 210
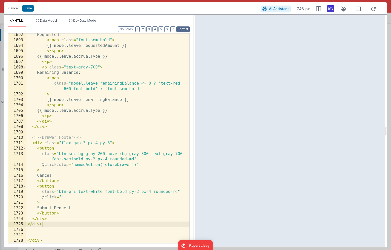
click at [187, 28] on button "Format" at bounding box center [182, 29] width 13 height 6
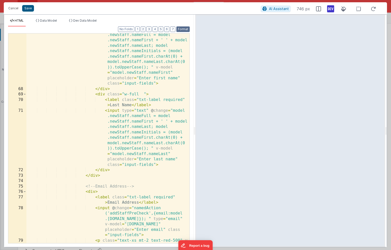
scroll to position [327, 0]
click at [30, 9] on button "Save" at bounding box center [28, 8] width 12 height 7
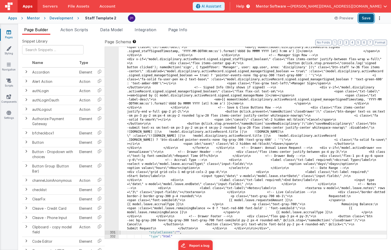
click at [367, 19] on button "Save" at bounding box center [365, 18] width 15 height 9
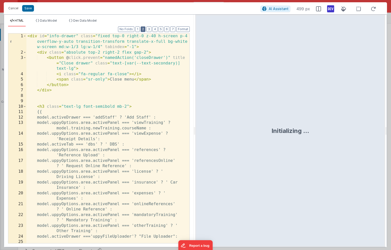
click at [144, 28] on button "2" at bounding box center [143, 29] width 5 height 6
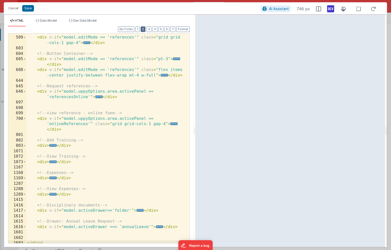
scroll to position [120, 0]
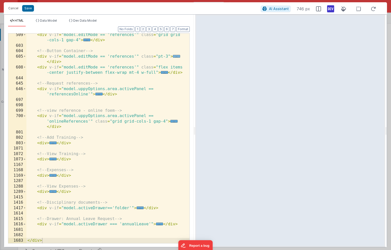
click at [174, 56] on span "..." at bounding box center [176, 56] width 7 height 3
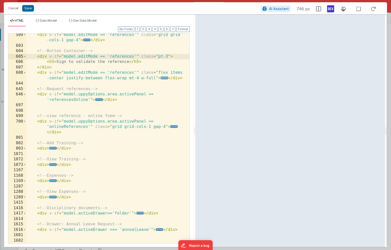
click at [164, 77] on span "..." at bounding box center [164, 77] width 7 height 3
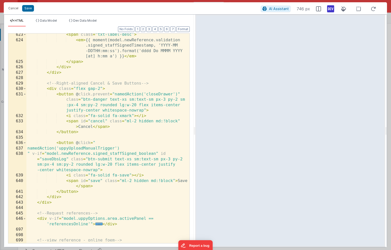
scroll to position [328, 0]
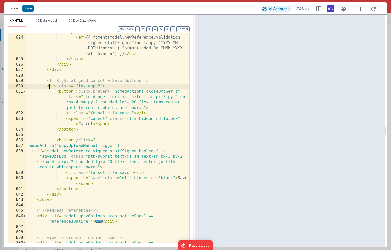
click at [50, 85] on div "< span class = "txt-label-desc" > < em > {{ moment(model.newReference.validatio…" at bounding box center [107, 144] width 163 height 231
click at [25, 86] on span at bounding box center [24, 86] width 3 height 6
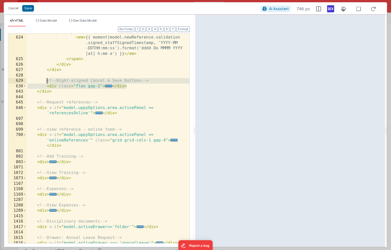
drag, startPoint x: 126, startPoint y: 86, endPoint x: 46, endPoint y: 81, distance: 79.6
click at [46, 81] on div "< span class = "txt-label-desc" > < em > {{ moment(model.newReference.validatio…" at bounding box center [107, 139] width 163 height 220
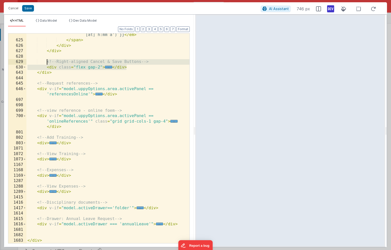
scroll to position [347, 0]
click at [158, 224] on span "..." at bounding box center [159, 223] width 7 height 3
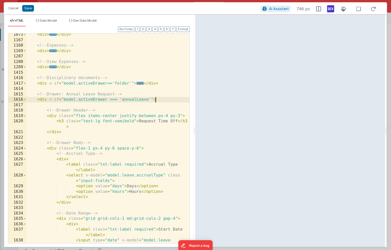
scroll to position [473, 0]
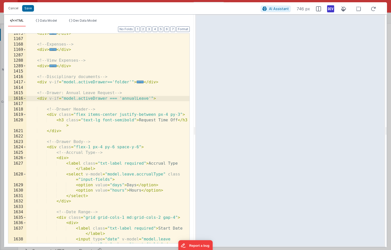
click at [167, 114] on div "< div > ... </ div > <!-- Expenses --> < div > ... </ div > <!-- View Expenses …" at bounding box center [107, 144] width 163 height 226
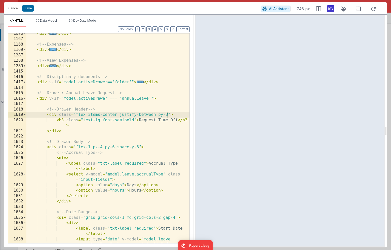
click at [167, 114] on div "< div > ... </ div > <!-- Expenses --> < div > ... </ div > <!-- View Expenses …" at bounding box center [107, 144] width 163 height 226
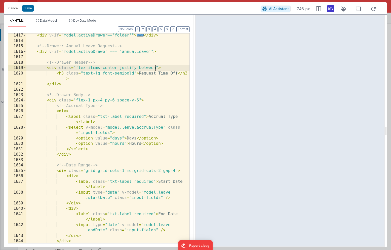
scroll to position [523, 0]
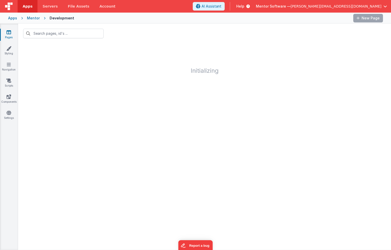
click at [9, 33] on icon at bounding box center [9, 32] width 5 height 5
click at [44, 33] on input "text" at bounding box center [63, 34] width 80 height 10
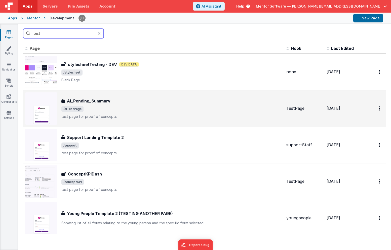
type input "test"
click at [114, 109] on span "/aiTestPage" at bounding box center [171, 109] width 221 height 6
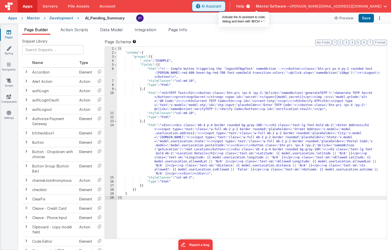
click at [221, 7] on span "AI Assistant" at bounding box center [211, 6] width 20 height 5
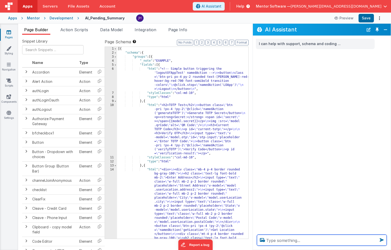
click at [274, 240] on textarea at bounding box center [322, 239] width 130 height 11
paste textarea "add a button to this page that runs the openDrawer named action and sets model.…"
type textarea "add a button to this page that runs the openDrawer named action and sets model.…"
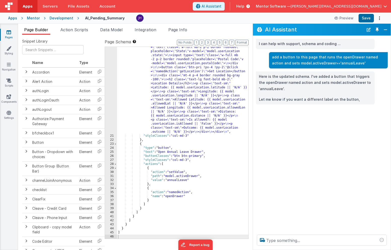
scroll to position [175, 0]
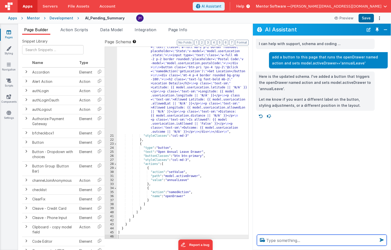
click at [280, 241] on textarea at bounding box center [322, 239] width 130 height 11
type textarea "rewrite that inline html"
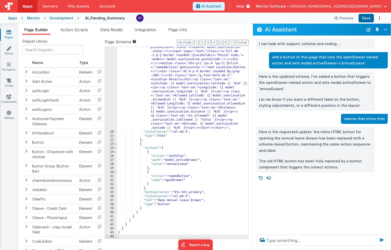
click at [140, 144] on div ""html" : "<div> \n <div class= \" mb-4 p-4 border rounded bg -gray-100 \" > \n …" at bounding box center [182, 167] width 131 height 316
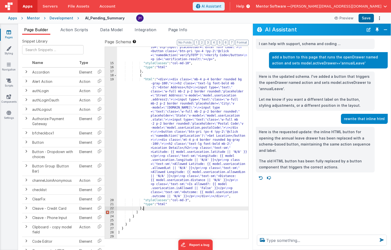
scroll to position [106, 0]
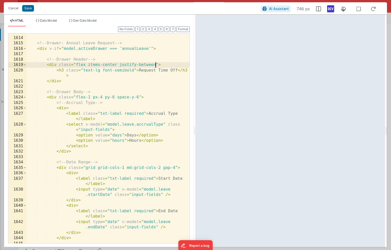
scroll to position [3457, 0]
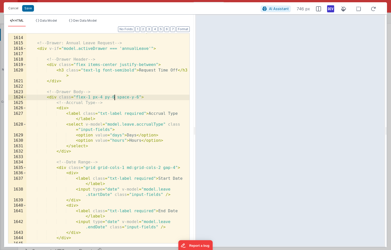
click at [114, 97] on div "< div v-if = "model.activeDrawer=='folder'" > ... </ div > <!-- Drawer: Annual …" at bounding box center [107, 140] width 163 height 220
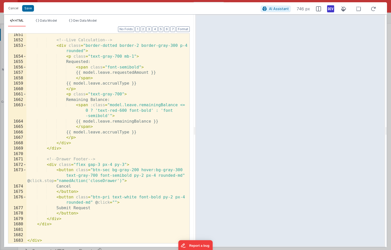
scroll to position [769, 0]
click at [50, 164] on div "<!-- Live Calculation --> < div class = "border-dotted border-2 border-gray-300…" at bounding box center [107, 142] width 163 height 220
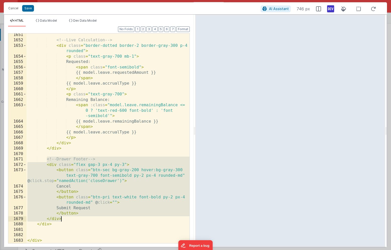
drag, startPoint x: 47, startPoint y: 160, endPoint x: 88, endPoint y: 219, distance: 71.5
click at [88, 219] on div "<!-- Live Calculation --> < div class = "border-dotted border-2 border-gray-300…" at bounding box center [107, 142] width 163 height 220
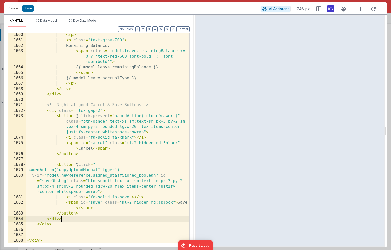
scroll to position [823, 0]
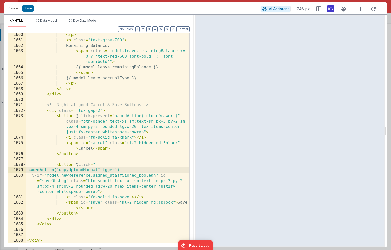
click at [92, 169] on div "</ p > < p class = "text-gray-700" > Remaining Balance: < span :class = "model.…" at bounding box center [107, 142] width 163 height 220
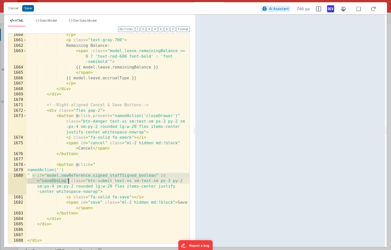
drag, startPoint x: 31, startPoint y: 175, endPoint x: 68, endPoint y: 181, distance: 37.2
click at [68, 181] on div "</ p > < p class = "text-gray-700" > Remaining Balance: < span :class = "model.…" at bounding box center [107, 142] width 163 height 220
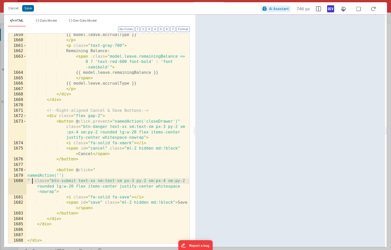
scroll to position [818, 0]
click at [181, 29] on button "Format" at bounding box center [182, 29] width 13 height 6
click at [28, 9] on button "Save" at bounding box center [28, 8] width 12 height 7
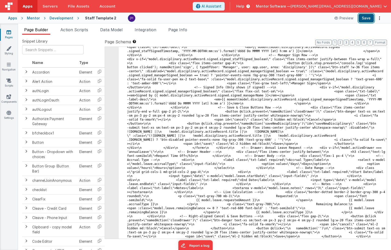
click at [367, 18] on button "Save" at bounding box center [365, 18] width 15 height 9
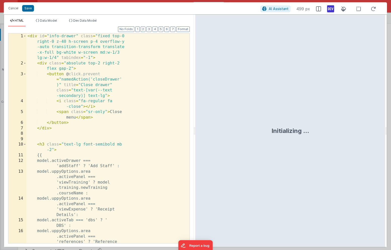
scroll to position [3465, 0]
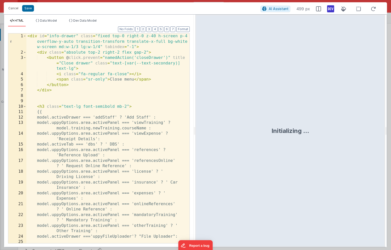
click at [144, 32] on div "Format 7 6 5 4 3 2 1 No Folds 1 2 3 4 5 6 7 8 9 10 11 12 13 14 15 16 17 18 19 2…" at bounding box center [99, 135] width 182 height 216
click at [144, 30] on button "2" at bounding box center [143, 29] width 5 height 6
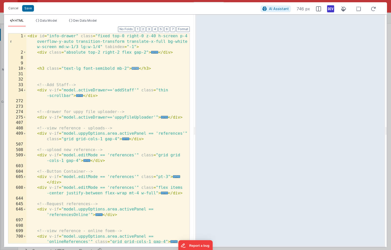
click at [136, 67] on span "..." at bounding box center [135, 68] width 7 height 3
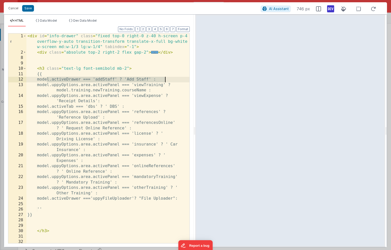
drag, startPoint x: 47, startPoint y: 79, endPoint x: 168, endPoint y: 78, distance: 121.4
click at [168, 78] on div "< div id = "info-drawer" class = "fixed top-0 right-0 z-40 h-screen p-4 overflo…" at bounding box center [107, 148] width 163 height 231
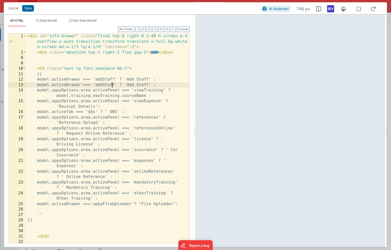
click at [112, 84] on div "< div id = "info-drawer" class = "fixed top-0 right-0 z-40 h-screen p-4 overflo…" at bounding box center [107, 148] width 163 height 231
drag, startPoint x: 165, startPoint y: 84, endPoint x: 144, endPoint y: 85, distance: 20.9
click at [144, 85] on div "< div id = "info-drawer" class = "fixed top-0 right-0 z-40 h-screen p-4 overflo…" at bounding box center [107, 148] width 163 height 231
click at [143, 28] on button "2" at bounding box center [143, 29] width 5 height 6
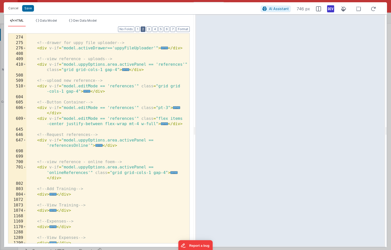
scroll to position [120, 0]
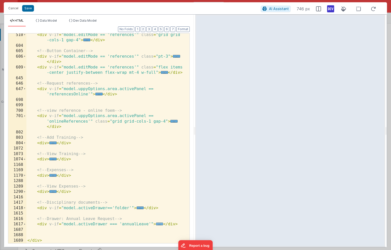
click at [158, 224] on span "..." at bounding box center [159, 223] width 7 height 3
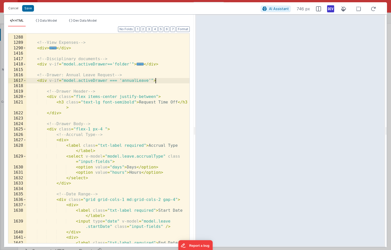
scroll to position [264, 0]
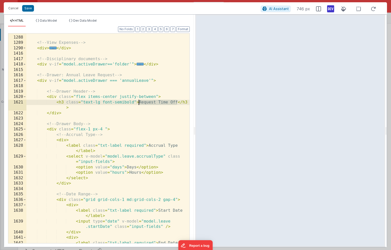
drag, startPoint x: 177, startPoint y: 102, endPoint x: 139, endPoint y: 103, distance: 37.5
click at [139, 103] on div "< div > ... </ div > <!-- View Expenses --> < div > ... </ div > <!-- Disciplin…" at bounding box center [107, 142] width 163 height 226
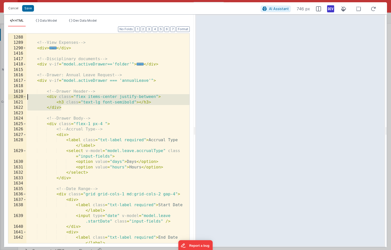
drag, startPoint x: 63, startPoint y: 108, endPoint x: 4, endPoint y: 94, distance: 61.0
click at [4, 94] on div "Format 7 6 5 4 3 2 1 No Folds 1170 1288 1289 1290 1416 1417 1418 1615 1616 1617…" at bounding box center [99, 137] width 190 height 220
click at [75, 108] on div "< div > ... </ div > <!-- View Expenses --> < div > ... </ div > <!-- Disciplin…" at bounding box center [107, 142] width 163 height 226
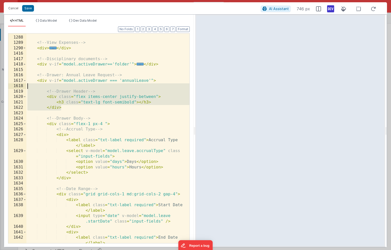
drag, startPoint x: 67, startPoint y: 109, endPoint x: 11, endPoint y: 87, distance: 60.0
click at [11, 87] on div "1170 1288 1289 1290 1416 1417 1418 1615 1616 1617 1618 1619 1620 1621 1622 1623…" at bounding box center [99, 138] width 182 height 210
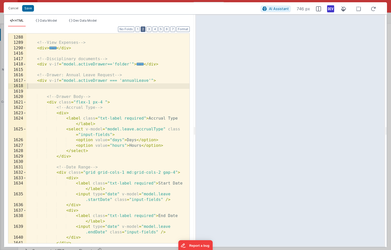
click at [144, 30] on button "2" at bounding box center [143, 29] width 5 height 6
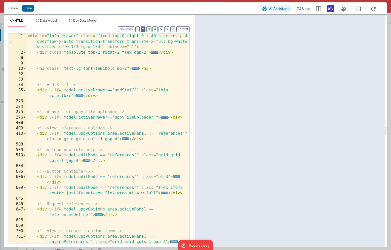
scroll to position [0, 0]
click at [134, 68] on span "..." at bounding box center [135, 68] width 7 height 3
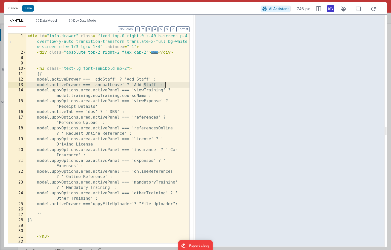
drag, startPoint x: 143, startPoint y: 85, endPoint x: 165, endPoint y: 83, distance: 21.7
click at [165, 83] on div "< div id = "info-drawer" class = "fixed top-0 right-0 z-40 h-screen p-4 overflo…" at bounding box center [107, 148] width 163 height 231
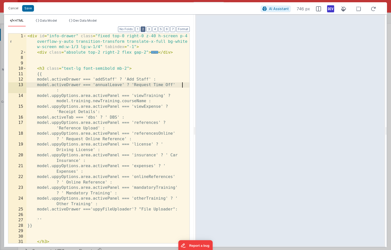
click at [143, 29] on button "2" at bounding box center [143, 29] width 5 height 6
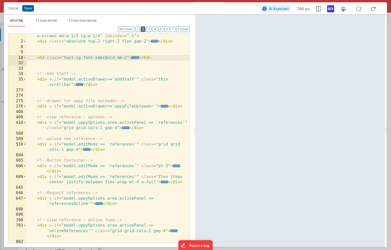
scroll to position [44, 0]
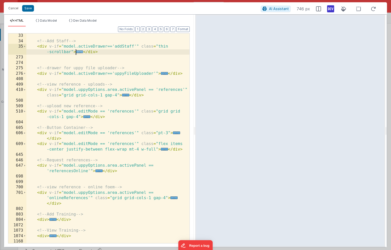
click at [80, 52] on span "..." at bounding box center [79, 51] width 7 height 3
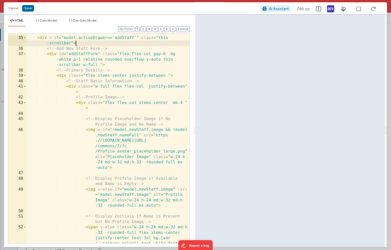
scroll to position [61, 0]
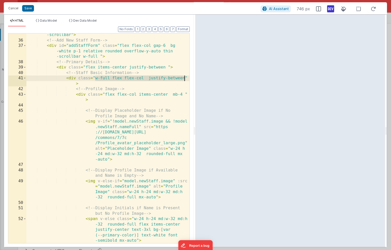
drag, startPoint x: 95, startPoint y: 78, endPoint x: 184, endPoint y: 77, distance: 89.3
click at [184, 77] on div "< div v-if = "model.activeDrawer=='addStaff'" class = "thin -scrollbar" > <!-- …" at bounding box center [107, 142] width 163 height 231
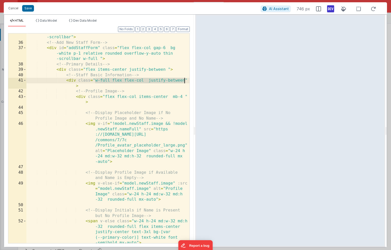
scroll to position [58, 0]
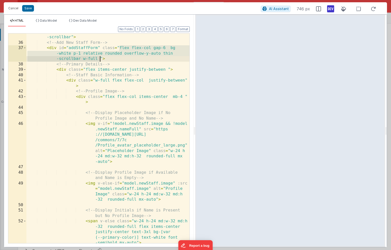
drag, startPoint x: 119, startPoint y: 48, endPoint x: 99, endPoint y: 57, distance: 21.7
click at [99, 57] on div "< div v-if = "model.activeDrawer=='addStaff'" class = "thin -scrollbar" > <!-- …" at bounding box center [107, 152] width 163 height 247
click at [145, 28] on button "2" at bounding box center [143, 29] width 5 height 6
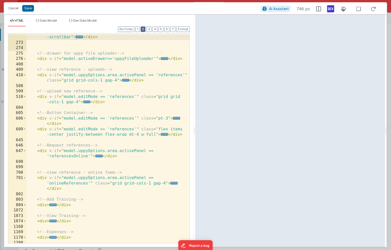
scroll to position [120, 0]
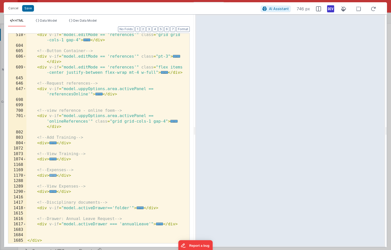
click at [53, 175] on span "..." at bounding box center [52, 175] width 7 height 3
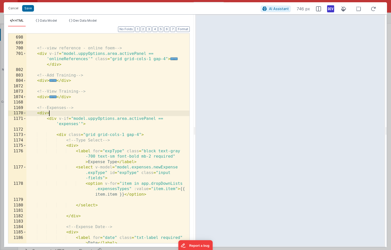
scroll to position [186, 0]
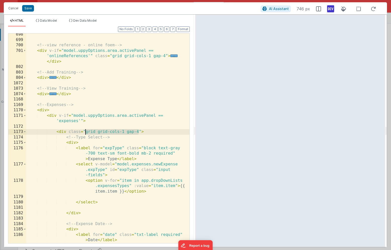
drag, startPoint x: 138, startPoint y: 132, endPoint x: 84, endPoint y: 131, distance: 53.8
click at [84, 131] on div "<!-- view reference - online foem --> < div v-if = "model.uppyOptions.area.acti…" at bounding box center [107, 147] width 163 height 231
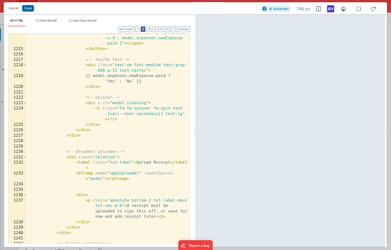
click at [144, 30] on button "2" at bounding box center [143, 29] width 5 height 6
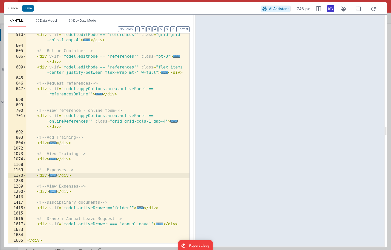
click at [159, 224] on span "..." at bounding box center [159, 223] width 7 height 3
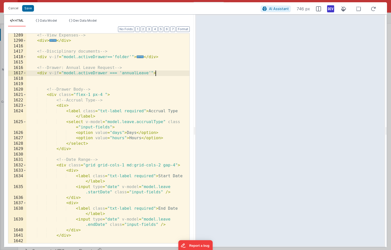
scroll to position [271, 0]
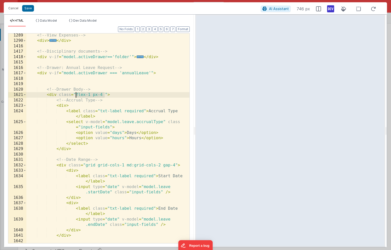
drag, startPoint x: 104, startPoint y: 94, endPoint x: 76, endPoint y: 94, distance: 27.7
click at [76, 94] on div "<!-- View Expenses --> < div > ... </ div > <!-- Disciplinary documents --> < d…" at bounding box center [107, 143] width 163 height 220
click at [25, 95] on span at bounding box center [24, 95] width 3 height 6
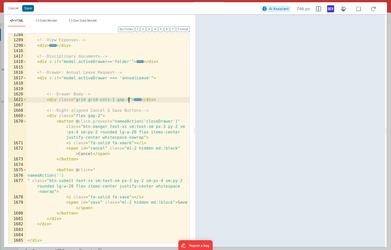
scroll to position [266, 0]
click at [25, 169] on span at bounding box center [24, 170] width 3 height 6
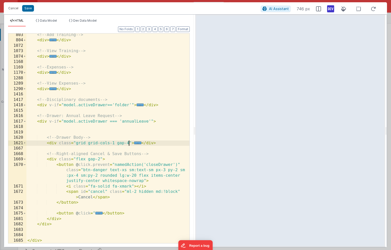
scroll to position [223, 0]
click at [25, 158] on span at bounding box center [24, 159] width 3 height 6
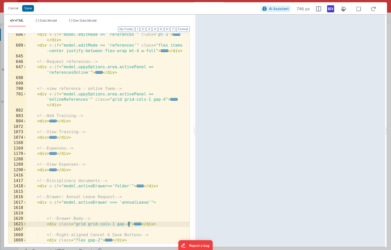
scroll to position [141, 0]
click at [53, 154] on span "..." at bounding box center [52, 154] width 7 height 3
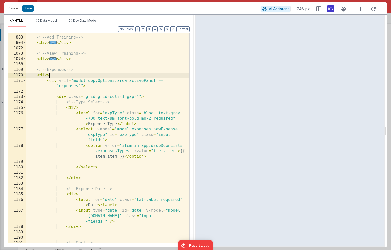
scroll to position [227, 0]
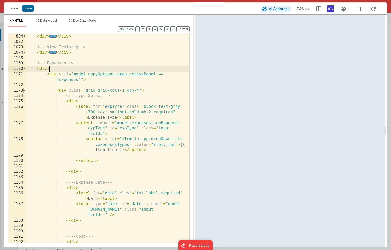
click at [25, 91] on span at bounding box center [24, 91] width 3 height 6
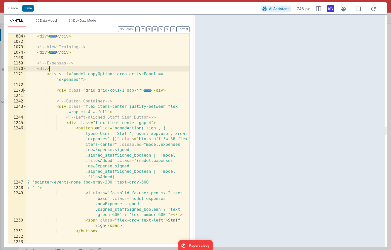
click at [25, 91] on span at bounding box center [24, 91] width 3 height 6
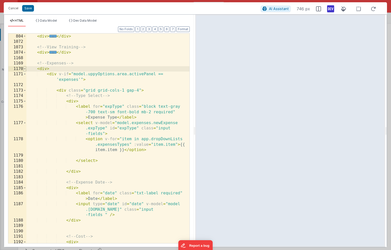
click at [25, 69] on span at bounding box center [24, 69] width 3 height 6
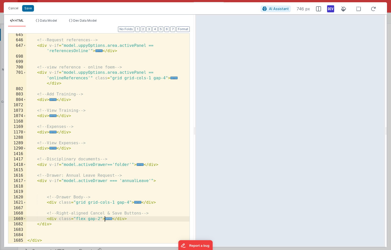
click at [108, 217] on span "..." at bounding box center [108, 218] width 7 height 3
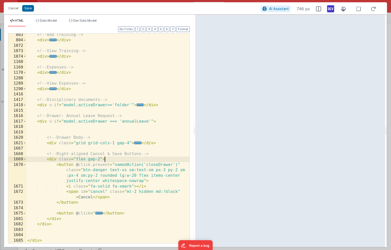
scroll to position [223, 0]
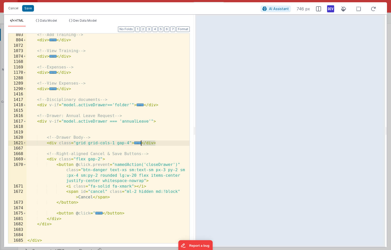
drag, startPoint x: 156, startPoint y: 143, endPoint x: 142, endPoint y: 143, distance: 14.6
click at [142, 143] on div "<!-- Add Training --> < div > ... </ div > <!-- View Training --> < div > ... <…" at bounding box center [107, 142] width 163 height 220
click at [26, 8] on button "Save" at bounding box center [28, 8] width 12 height 7
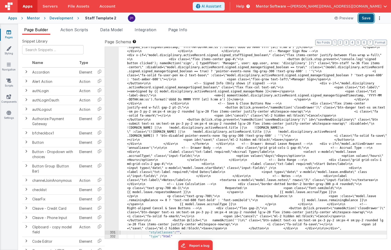
click at [366, 17] on button "Save" at bounding box center [365, 18] width 15 height 9
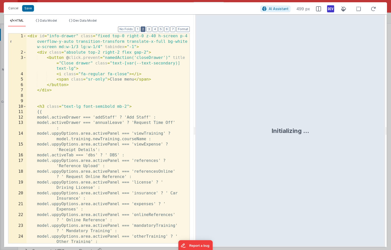
click at [145, 31] on button "2" at bounding box center [143, 29] width 5 height 6
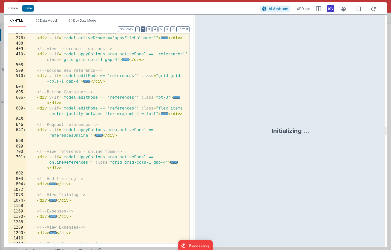
scroll to position [120, 0]
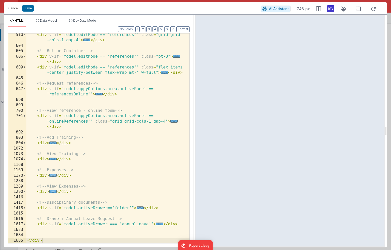
click at [53, 176] on span "..." at bounding box center [52, 175] width 7 height 3
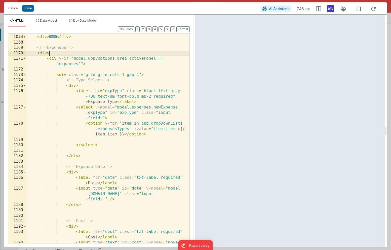
scroll to position [243, 0]
click at [25, 59] on span at bounding box center [24, 59] width 3 height 6
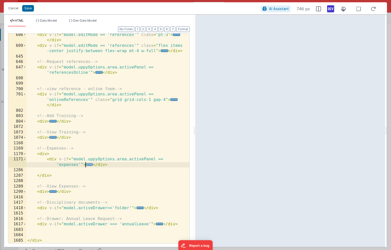
click at [89, 165] on span "..." at bounding box center [88, 164] width 7 height 3
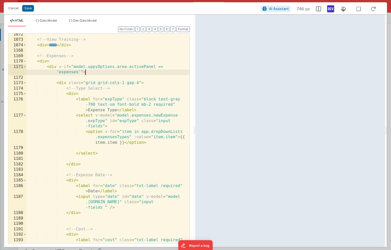
scroll to position [237, 0]
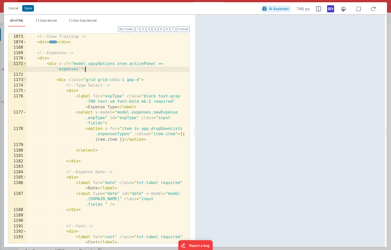
click at [25, 80] on span at bounding box center [24, 80] width 3 height 6
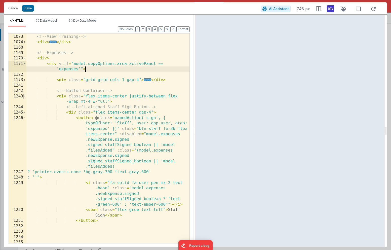
click at [25, 96] on span at bounding box center [24, 97] width 3 height 6
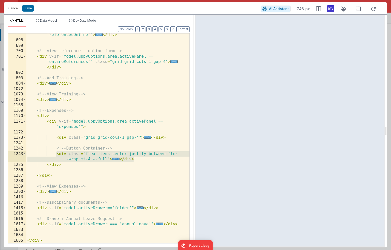
drag, startPoint x: 135, startPoint y: 160, endPoint x: 57, endPoint y: 152, distance: 78.1
click at [57, 152] on div "< div v-if = "model.uppyOptions.area.activePanel == 'referencesOnline'" > ... <…" at bounding box center [107, 140] width 163 height 226
click at [61, 137] on div "< div v-if = "model.uppyOptions.area.activePanel == 'referencesOnline'" > ... <…" at bounding box center [107, 140] width 163 height 226
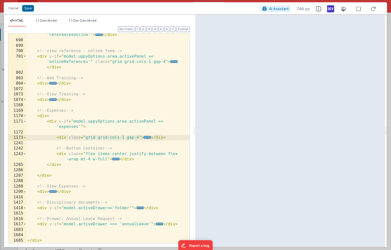
click at [55, 164] on div "< div v-if = "model.uppyOptions.area.activePanel == 'referencesOnline'" > ... <…" at bounding box center [107, 140] width 163 height 226
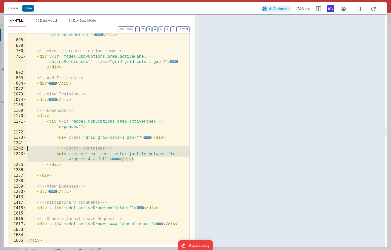
drag, startPoint x: 136, startPoint y: 160, endPoint x: 23, endPoint y: 150, distance: 113.6
click at [23, 150] on div "647 698 699 700 701 802 803 804 1072 1073 1074 1168 1169 1170 1171 1172 1173 12…" at bounding box center [99, 138] width 182 height 210
click at [141, 160] on div "< div v-if = "model.uppyOptions.area.activePanel == 'referencesOnline'" > ... <…" at bounding box center [107, 140] width 163 height 226
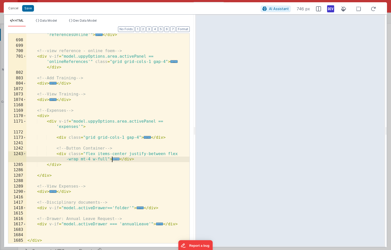
click at [116, 158] on span "..." at bounding box center [115, 158] width 7 height 3
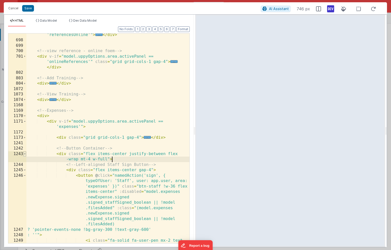
click at [25, 154] on span at bounding box center [24, 154] width 3 height 6
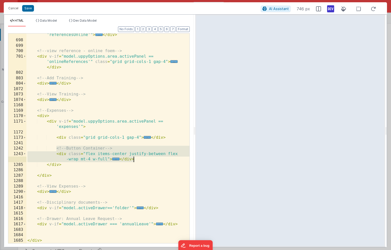
drag, startPoint x: 56, startPoint y: 148, endPoint x: 135, endPoint y: 158, distance: 78.8
click at [135, 158] on div "< div v-if = "model.uppyOptions.area.activePanel == 'referencesOnline'" > ... <…" at bounding box center [107, 140] width 163 height 226
click at [25, 115] on span at bounding box center [24, 116] width 3 height 6
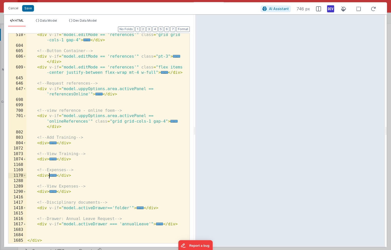
scroll to position [120, 0]
click at [158, 223] on span "..." at bounding box center [159, 223] width 7 height 3
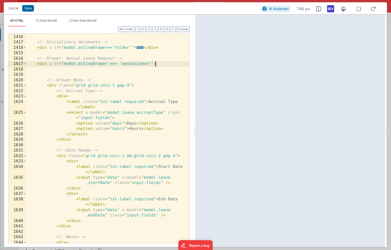
scroll to position [309, 0]
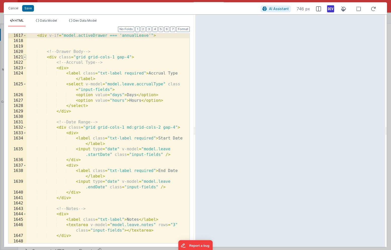
click at [25, 56] on span at bounding box center [24, 58] width 3 height 6
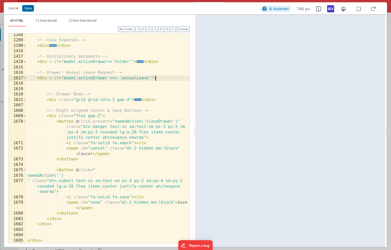
scroll to position [266, 0]
click at [25, 116] on span at bounding box center [24, 116] width 3 height 6
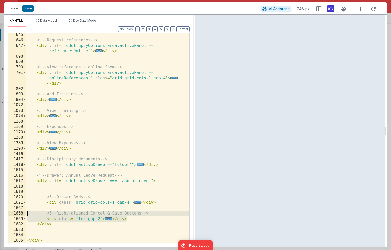
drag, startPoint x: 128, startPoint y: 219, endPoint x: 14, endPoint y: 210, distance: 113.7
click at [14, 210] on div "645 646 647 698 699 700 701 802 803 804 1072 1073 1074 1168 1169 1170 1288 1289…" at bounding box center [99, 138] width 182 height 210
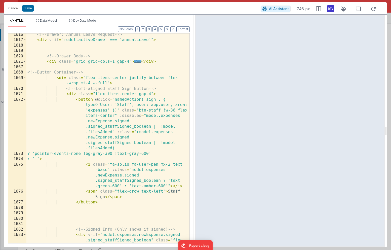
scroll to position [310, 0]
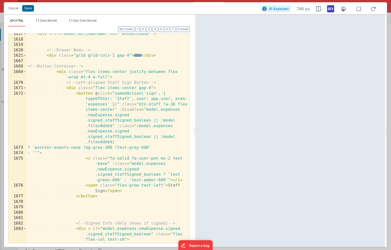
click at [82, 94] on div "< div v-if = "model.activeDrawer === 'annualLeave'" > <!-- Drawer Body --> < di…" at bounding box center [107, 146] width 163 height 231
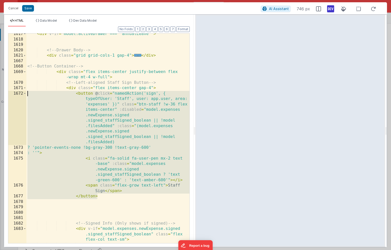
drag, startPoint x: 103, startPoint y: 196, endPoint x: -5, endPoint y: 94, distance: 148.9
click at [0, 94] on html "Cancel Save AI Assistant 746 px HTML Data Model Dev Data Model Format 7 6 5 4 3…" at bounding box center [195, 125] width 391 height 250
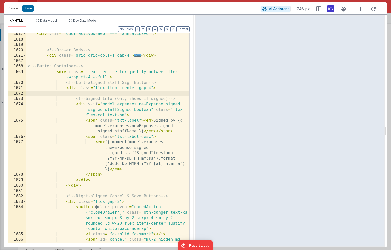
click at [79, 103] on div "< div v-if = "model.activeDrawer === 'annualLeave'" > <!-- Drawer Body --> < di…" at bounding box center [107, 144] width 163 height 226
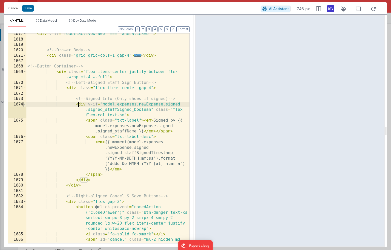
click at [25, 104] on span at bounding box center [24, 105] width 3 height 6
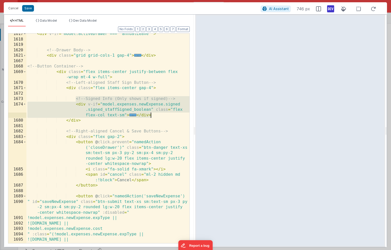
drag, startPoint x: 76, startPoint y: 98, endPoint x: 157, endPoint y: 113, distance: 81.8
click at [157, 113] on div "< div v-if = "model.activeDrawer === 'annualLeave'" > <!-- Drawer Body --> < di…" at bounding box center [107, 144] width 163 height 226
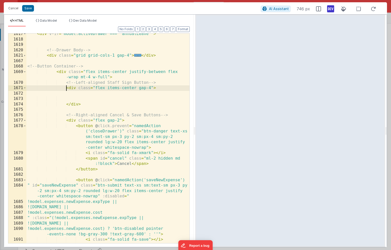
click at [65, 88] on div "< div v-if = "model.activeDrawer === 'annualLeave'" > <!-- Drawer Body --> < di…" at bounding box center [107, 144] width 163 height 226
click at [70, 89] on div "< div v-if = "model.activeDrawer === 'annualLeave'" > <!-- Drawer Body --> < di…" at bounding box center [107, 144] width 163 height 226
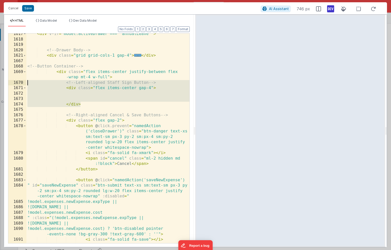
drag, startPoint x: 82, startPoint y: 105, endPoint x: 0, endPoint y: 82, distance: 84.8
click at [0, 82] on div "Cancel Save AI Assistant 746 px HTML Data Model Dev Data Model Format 7 6 5 4 3…" at bounding box center [195, 125] width 391 height 250
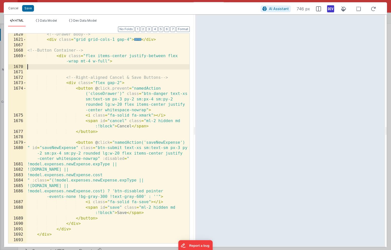
scroll to position [336, 0]
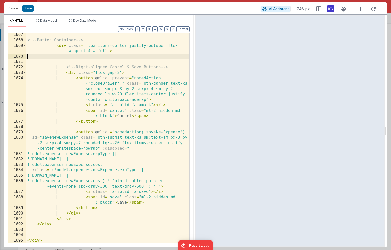
click at [154, 133] on div "<!-- Button Container --> < div class = "flex items-center justify-between flex…" at bounding box center [107, 142] width 163 height 220
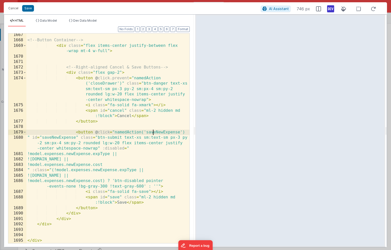
click at [154, 133] on div "<!-- Button Container --> < div class = "flex items-center justify-between flex…" at bounding box center [107, 142] width 163 height 220
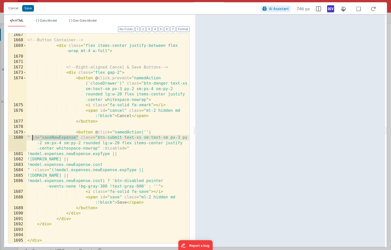
drag, startPoint x: 79, startPoint y: 137, endPoint x: 32, endPoint y: 137, distance: 47.0
click at [32, 137] on div "<!-- Button Container --> < div class = "flex items-center justify-between flex…" at bounding box center [107, 142] width 163 height 220
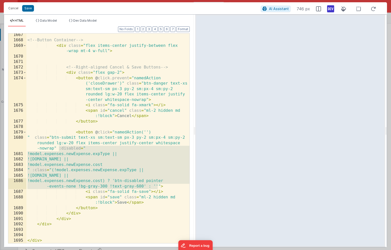
drag, startPoint x: 59, startPoint y: 149, endPoint x: 159, endPoint y: 185, distance: 106.1
click at [159, 185] on div "<!-- Button Container --> < div class = "flex items-center justify-between flex…" at bounding box center [107, 142] width 163 height 220
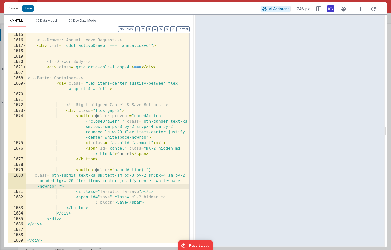
scroll to position [299, 0]
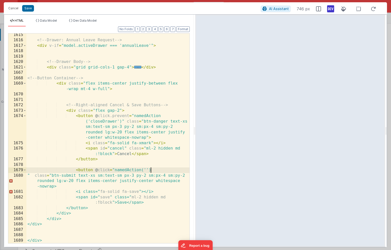
click at [154, 169] on div "<!-- Drawer: Annual Leave Request --> < div v-if = "model.activeDrawer === 'ann…" at bounding box center [107, 142] width 163 height 220
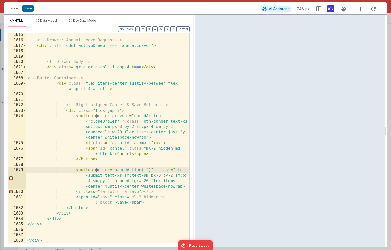
click at [157, 171] on div "<!-- Drawer: Annual Leave Request --> < div v-if = "model.activeDrawer === 'ann…" at bounding box center [107, 142] width 163 height 220
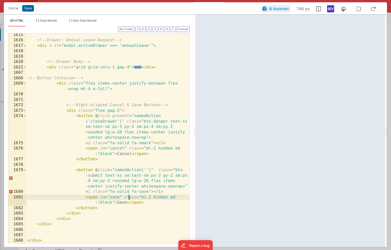
click at [128, 196] on div "<!-- Drawer: Annual Leave Request --> < div v-if = "model.activeDrawer === 'ann…" at bounding box center [107, 142] width 163 height 220
click at [163, 170] on div "<!-- Drawer: Annual Leave Request --> < div v-if = "model.activeDrawer === 'ann…" at bounding box center [107, 142] width 163 height 220
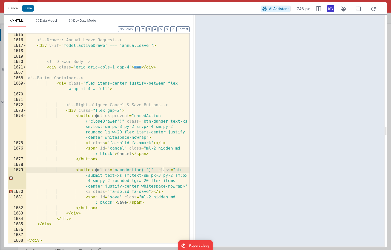
click at [131, 227] on div "<!-- Drawer: Annual Leave Request --> < div v-if = "model.activeDrawer === 'ann…" at bounding box center [107, 142] width 163 height 220
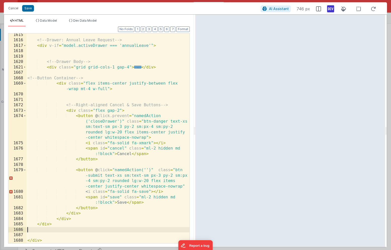
click at [87, 191] on div "<!-- Drawer: Annual Leave Request --> < div v-if = "model.activeDrawer === 'ann…" at bounding box center [107, 142] width 163 height 220
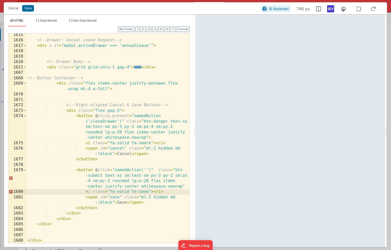
click at [85, 192] on div "<!-- Drawer: Annual Leave Request --> < div v-if = "model.activeDrawer === 'ann…" at bounding box center [107, 142] width 163 height 220
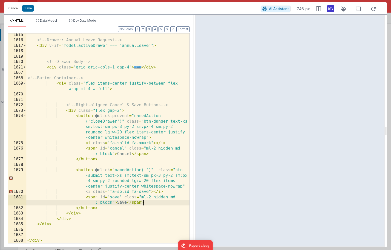
click at [149, 203] on div "<!-- Drawer: Annual Leave Request --> < div v-if = "model.activeDrawer === 'ann…" at bounding box center [107, 142] width 163 height 220
click at [87, 197] on div "<!-- Drawer: Annual Leave Request --> < div v-if = "model.activeDrawer === 'ann…" at bounding box center [107, 142] width 163 height 220
click at [144, 204] on div "<!-- Drawer: Annual Leave Request --> < div v-if = "model.activeDrawer === 'ann…" at bounding box center [107, 142] width 163 height 220
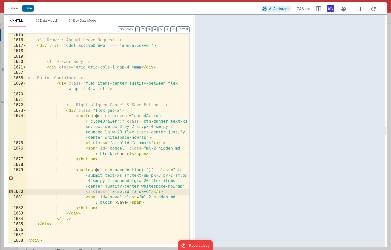
click at [159, 190] on div "<!-- Drawer: Annual Leave Request --> < div v-if = "model.activeDrawer === 'ann…" at bounding box center [107, 142] width 163 height 220
click at [165, 192] on div "<!-- Drawer: Annual Leave Request --> < div v-if = "model.activeDrawer === 'ann…" at bounding box center [107, 142] width 163 height 220
click at [94, 192] on div "<!-- Drawer: Annual Leave Request --> < div v-if = "model.activeDrawer === 'ann…" at bounding box center [107, 142] width 163 height 220
click at [160, 170] on div "<!-- Drawer: Annual Leave Request --> < div v-if = "model.activeDrawer === 'ann…" at bounding box center [107, 142] width 163 height 220
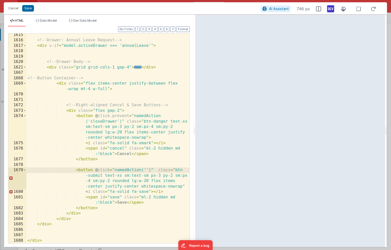
click at [109, 170] on div "<!-- Drawer: Annual Leave Request --> < div v-if = "model.activeDrawer === 'ann…" at bounding box center [107, 142] width 163 height 220
click at [174, 170] on div "<!-- Drawer: Annual Leave Request --> < div v-if = "model.activeDrawer === 'ann…" at bounding box center [107, 142] width 163 height 220
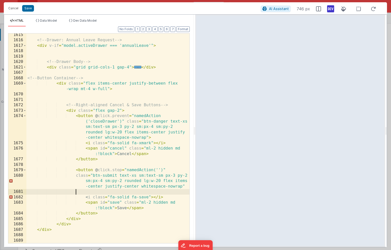
click at [97, 197] on div "<!-- Drawer: Annual Leave Request --> < div v-if = "model.activeDrawer === 'ann…" at bounding box center [107, 142] width 163 height 220
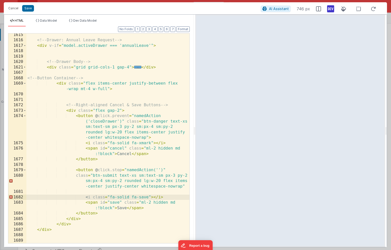
click at [94, 197] on div "<!-- Drawer: Annual Leave Request --> < div v-if = "model.activeDrawer === 'ann…" at bounding box center [107, 142] width 163 height 220
click at [89, 197] on div "<!-- Drawer: Annual Leave Request --> < div v-if = "model.activeDrawer === 'ann…" at bounding box center [107, 142] width 163 height 220
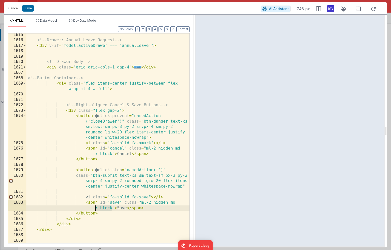
drag, startPoint x: 112, startPoint y: 208, endPoint x: 96, endPoint y: 208, distance: 16.3
click at [96, 208] on div "<!-- Drawer: Annual Leave Request --> < div v-if = "model.activeDrawer === 'ann…" at bounding box center [107, 142] width 163 height 220
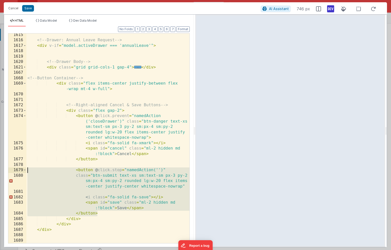
drag, startPoint x: 103, startPoint y: 214, endPoint x: 14, endPoint y: 171, distance: 98.2
click at [14, 171] on div "1615 1616 1617 1618 1619 1620 1621 1667 1668 1669 1670 1671 1672 1673 1674 1675…" at bounding box center [99, 138] width 182 height 210
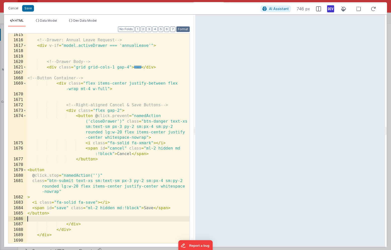
click at [185, 28] on button "Format" at bounding box center [182, 29] width 13 height 6
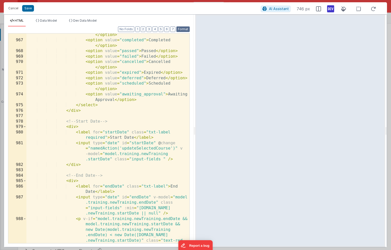
scroll to position [4825, 0]
click at [28, 10] on button "Save" at bounding box center [28, 8] width 12 height 7
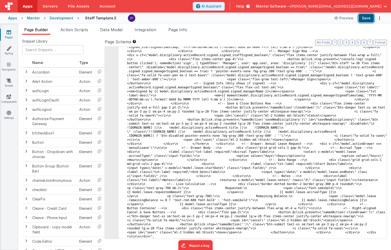
click at [366, 18] on button "Save" at bounding box center [365, 18] width 15 height 9
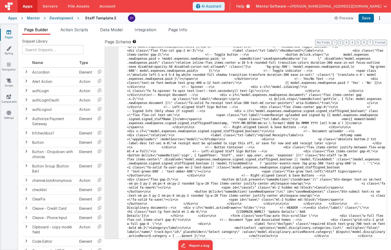
scroll to position [2919, 0]
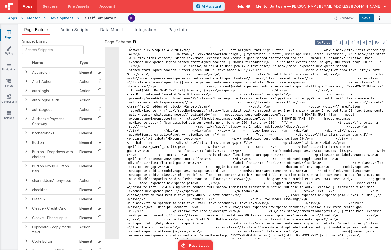
click at [321, 43] on button "No Folds" at bounding box center [323, 43] width 16 height 6
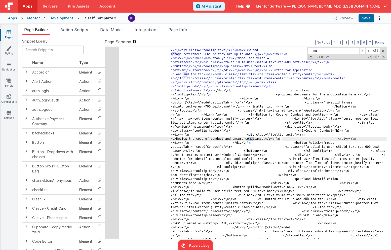
scroll to position [5345, 0]
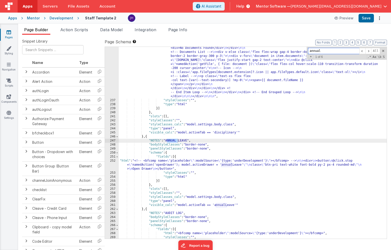
type input "annual"
click at [185, 167] on div ""html" : "<bfcomp v-if= \" model.staffModified == app.user.user_ID \" name= \" …" at bounding box center [253, 45] width 268 height 497
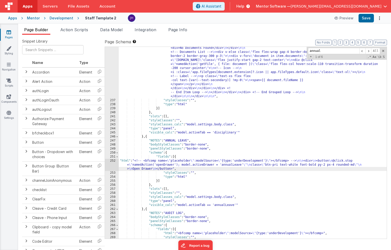
click at [115, 165] on div "252" at bounding box center [112, 165] width 14 height 12
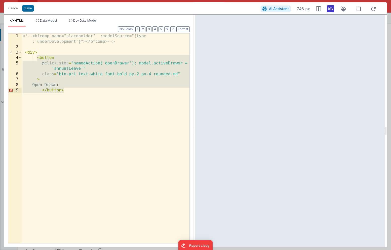
drag, startPoint x: 36, startPoint y: 58, endPoint x: 74, endPoint y: 90, distance: 49.1
click at [74, 90] on div "<!-- <bfcomp name="placeholder" :modelSource="{type :'underDevelopment'}"></bfc…" at bounding box center [106, 146] width 168 height 226
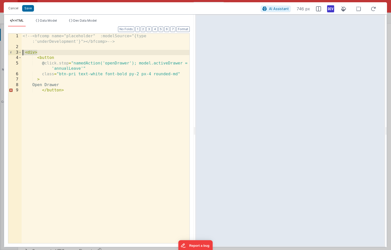
drag, startPoint x: 39, startPoint y: 51, endPoint x: 21, endPoint y: 51, distance: 17.6
click at [21, 51] on div "1 2 3 4 5 6 7 8 9 <!-- <bfcomp name="placeholder" :modelSource="{type :'underDe…" at bounding box center [99, 138] width 182 height 210
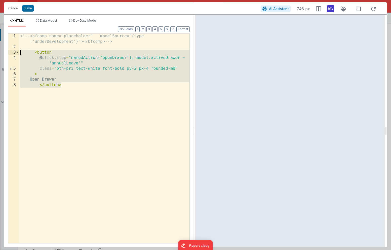
drag, startPoint x: 65, startPoint y: 84, endPoint x: 15, endPoint y: 52, distance: 59.1
click at [15, 52] on div "1 2 3 4 5 6 7 8 <!-- <bfcomp name="placeholder" :modelSource="{type :'underDeve…" at bounding box center [99, 138] width 182 height 210
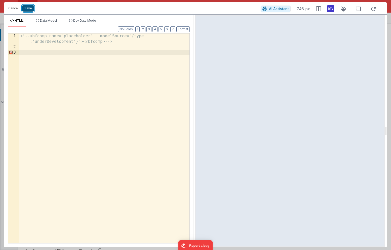
click at [27, 9] on button "Save" at bounding box center [28, 8] width 12 height 7
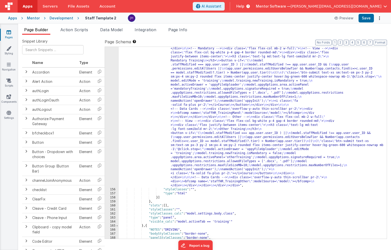
scroll to position [4103, 0]
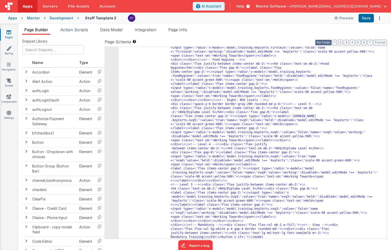
click at [328, 42] on button "No Folds" at bounding box center [323, 43] width 16 height 6
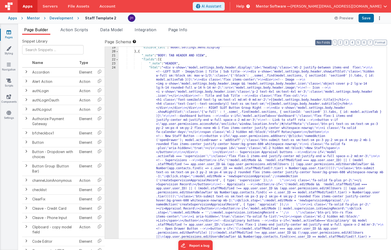
scroll to position [348, 0]
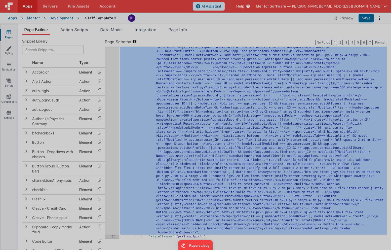
scroll to position [398, 0]
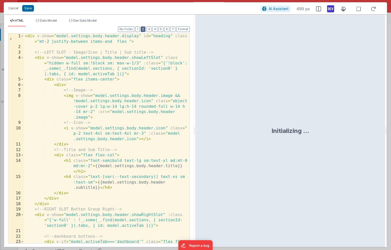
click at [143, 30] on button "2" at bounding box center [143, 29] width 5 height 6
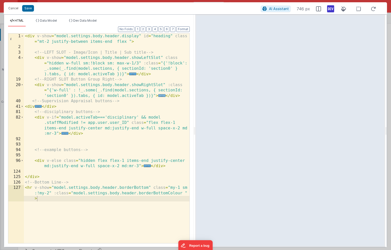
click at [161, 95] on span "..." at bounding box center [161, 95] width 7 height 3
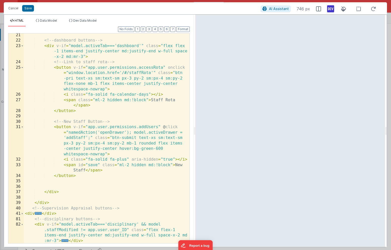
scroll to position [66, 0]
click at [90, 115] on div "<!-- dashboard buttons --> < div v-if = "model.activeTab==='dashboard'" class =…" at bounding box center [106, 142] width 165 height 220
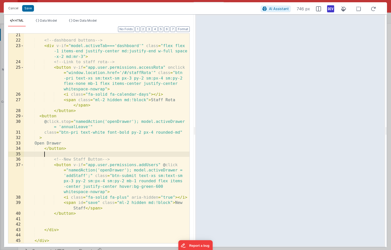
click at [39, 116] on div "<!-- dashboard buttons --> < div v-if = "model.activeTab==='dashboard'" class =…" at bounding box center [106, 142] width 165 height 220
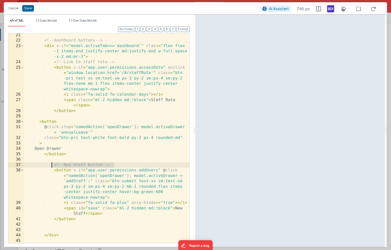
drag, startPoint x: 117, startPoint y: 163, endPoint x: 53, endPoint y: 166, distance: 63.7
click at [53, 166] on div "<!-- dashboard buttons --> < div v-if = "model.activeTab==='dashboard'" class =…" at bounding box center [106, 142] width 165 height 220
click at [48, 118] on div "<!-- dashboard buttons --> < div v-if = "model.activeTab==='dashboard'" class =…" at bounding box center [106, 142] width 165 height 220
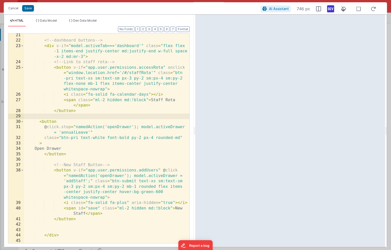
paste textarea
click at [77, 110] on div "<!-- dashboard buttons --> < div v-if = "model.activeTab==='dashboard'" class =…" at bounding box center [106, 142] width 165 height 220
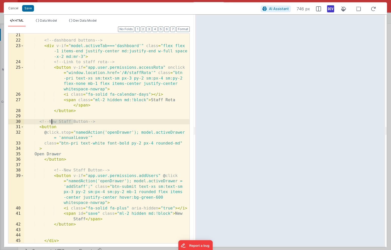
drag, startPoint x: 74, startPoint y: 120, endPoint x: 52, endPoint y: 122, distance: 21.5
click at [52, 122] on div "<!-- dashboard buttons --> < div v-if = "model.activeTab==='dashboard'" class =…" at bounding box center [106, 142] width 165 height 220
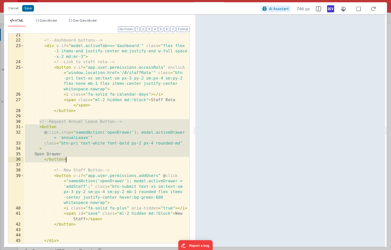
drag, startPoint x: 39, startPoint y: 122, endPoint x: 76, endPoint y: 157, distance: 50.5
click at [76, 157] on div "<!-- dashboard buttons --> < div v-if = "model.activeTab==='dashboard'" class =…" at bounding box center [106, 142] width 165 height 220
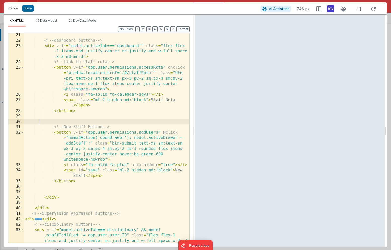
click at [48, 46] on div "<!-- dashboard buttons --> < div v-if = "model.activeTab==='dashboard'" class =…" at bounding box center [106, 150] width 165 height 237
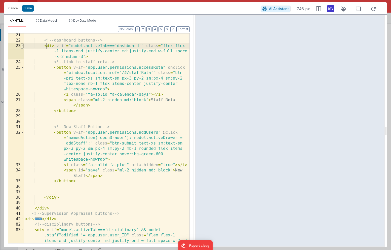
click at [22, 46] on span at bounding box center [22, 46] width 3 height 6
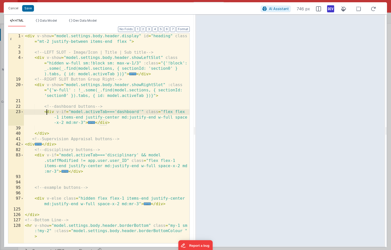
click at [60, 145] on div "< div v-show = "model.settings.body.header.display" id = "heading" class = "mt-…" at bounding box center [106, 151] width 165 height 237
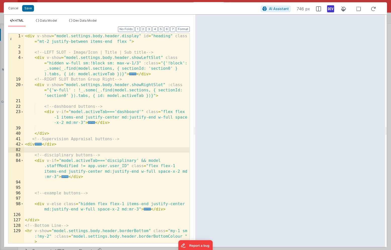
scroll to position [0, 0]
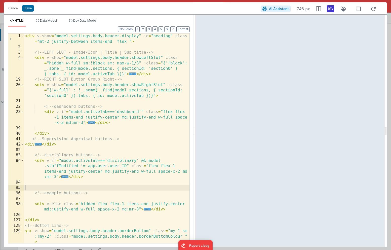
click at [81, 187] on div "< div v-show = "model.settings.body.header.display" id = "heading" class = "mt-…" at bounding box center [106, 151] width 165 height 237
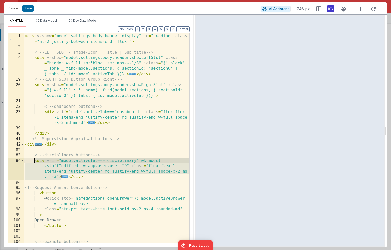
drag, startPoint x: 60, startPoint y: 177, endPoint x: 35, endPoint y: 161, distance: 30.2
click at [35, 161] on div "< div v-show = "model.settings.body.header.display" id = "heading" class = "mt-…" at bounding box center [106, 146] width 165 height 226
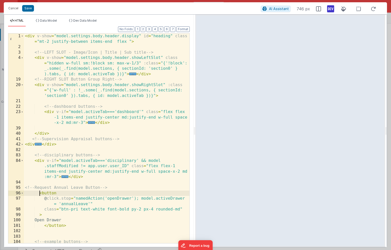
click at [39, 192] on div "< div v-show = "model.settings.body.header.display" id = "heading" class = "mt-…" at bounding box center [106, 146] width 165 height 226
paste textarea
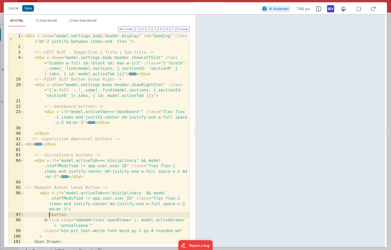
click at [124, 193] on div "< div v-show = "model.settings.body.header.display" id = "heading" class = "mt-…" at bounding box center [106, 146] width 165 height 226
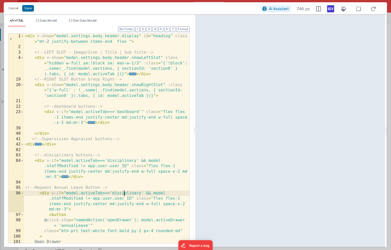
click at [124, 193] on div "< div v-show = "model.settings.body.header.display" id = "heading" class = "mt-…" at bounding box center [106, 146] width 165 height 226
click at [117, 160] on div "< div v-show = "model.settings.body.header.display" id = "heading" class = "mt-…" at bounding box center [106, 146] width 165 height 226
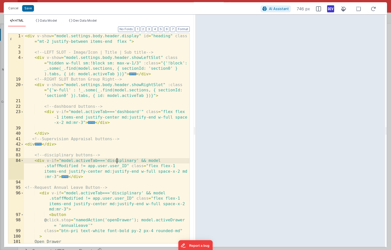
click at [117, 160] on div "< div v-show = "model.settings.body.header.display" id = "heading" class = "mt-…" at bounding box center [106, 146] width 165 height 226
click at [124, 193] on div "< div v-show = "model.settings.body.header.display" id = "heading" class = "mt-…" at bounding box center [106, 146] width 165 height 226
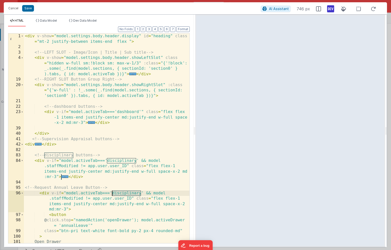
click at [124, 193] on div "< div v-show = "model.settings.body.header.display" id = "heading" class = "mt-…" at bounding box center [106, 146] width 165 height 226
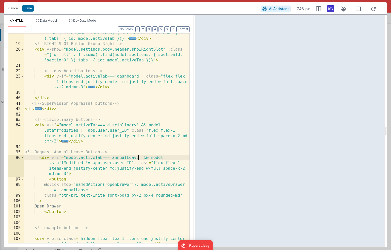
scroll to position [40, 0]
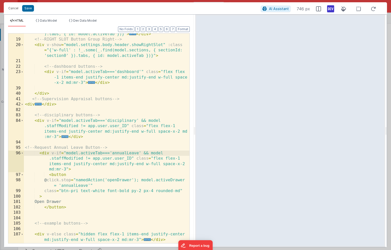
click at [105, 205] on div "< div v-show = "model.settings.body.header.showLeftSlot" class = "hidden w-full…" at bounding box center [106, 133] width 165 height 237
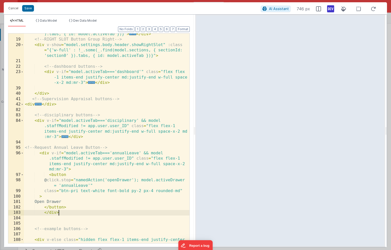
click at [43, 154] on div "< div v-show = "model.settings.body.header.showLeftSlot" class = "hidden w-full…" at bounding box center [106, 136] width 165 height 242
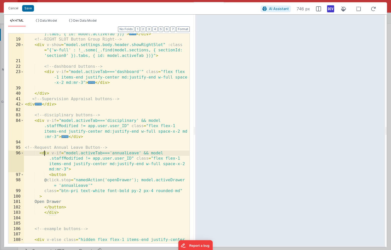
click at [81, 211] on div "< div v-show = "model.settings.body.header.showLeftSlot" class = "hidden w-full…" at bounding box center [106, 136] width 165 height 242
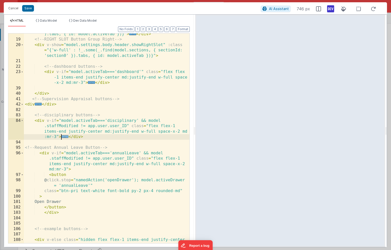
click at [66, 136] on span "..." at bounding box center [64, 136] width 7 height 3
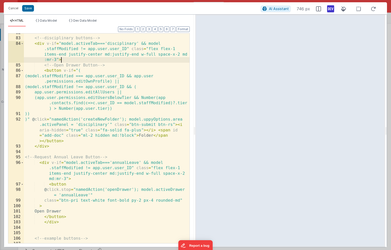
scroll to position [123, 0]
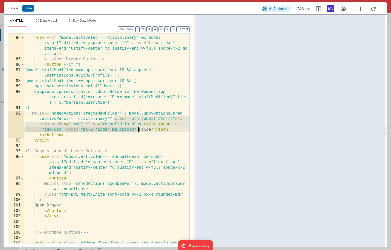
drag, startPoint x: 114, startPoint y: 119, endPoint x: 137, endPoint y: 129, distance: 25.1
click at [137, 129] on div "<!-- disciplinary buttons --> < div v-if = "model.activeTab==='disciplinary' &&…" at bounding box center [106, 142] width 165 height 226
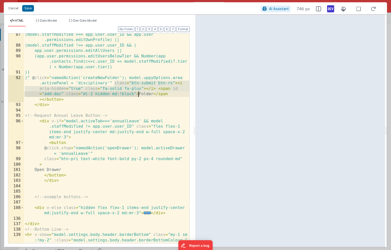
scroll to position [162, 0]
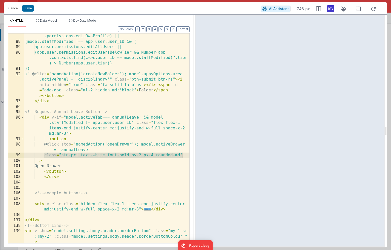
drag, startPoint x: 45, startPoint y: 154, endPoint x: 181, endPoint y: 154, distance: 136.5
click at [181, 154] on div "(model.staffModified === app.user.user_ID && app.user .permissions.editOwnProfi…" at bounding box center [106, 146] width 165 height 237
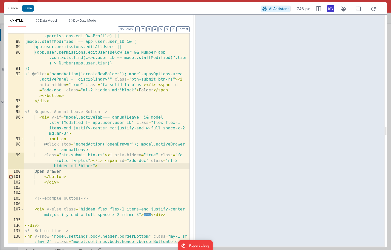
click at [63, 172] on div "(model.staffModified === app.user.user_ID && app.user .permissions.editOwnProfi…" at bounding box center [106, 146] width 165 height 237
click at [47, 171] on div "(model.staffModified === app.user.user_ID && app.user .permissions.editOwnProfi…" at bounding box center [106, 146] width 165 height 237
click at [104, 167] on div "(model.staffModified === app.user.user_ID && app.user .permissions.editOwnProfi…" at bounding box center [106, 146] width 165 height 237
click at [74, 176] on div "(model.staffModified === app.user.user_ID && app.user .permissions.editOwnProfi…" at bounding box center [106, 146] width 165 height 237
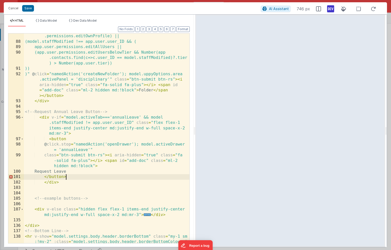
click at [102, 166] on div "(model.staffModified === app.user.user_ID && app.user .permissions.editOwnProfi…" at bounding box center [106, 146] width 165 height 237
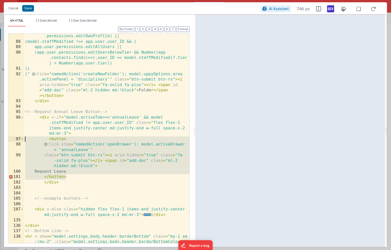
drag, startPoint x: 71, startPoint y: 177, endPoint x: 14, endPoint y: 141, distance: 67.9
click at [14, 141] on div "87 88 89 90 91 92 93 94 95 96 97 98 99 100 101 102 103 104 105 106 107 135 136 …" at bounding box center [99, 138] width 182 height 210
click at [113, 161] on div "(model.staffModified === app.user.user_ID && app.user .permissions.editOwnProfi…" at bounding box center [106, 146] width 165 height 237
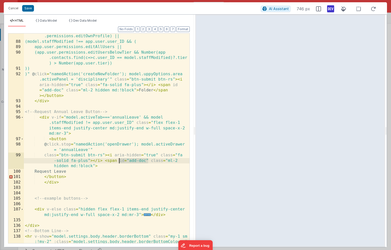
drag, startPoint x: 148, startPoint y: 160, endPoint x: 119, endPoint y: 161, distance: 29.2
click at [119, 161] on div "(model.staffModified === app.user.user_ID && app.user .permissions.editOwnProfi…" at bounding box center [106, 146] width 165 height 237
click at [77, 165] on div "(model.staffModified === app.user.user_ID && app.user .permissions.editOwnProfi…" at bounding box center [106, 146] width 165 height 237
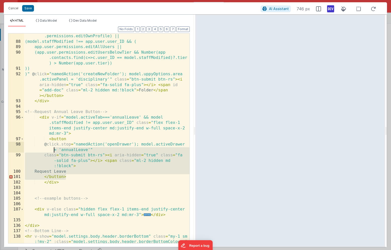
drag, startPoint x: 69, startPoint y: 177, endPoint x: 31, endPoint y: 148, distance: 47.6
click at [31, 148] on div "(model.staffModified === app.user.user_ID && app.user .permissions.editOwnProfi…" at bounding box center [106, 146] width 165 height 237
click at [22, 117] on span at bounding box center [22, 118] width 3 height 6
click at [42, 117] on div "(model.staffModified === app.user.user_ID && app.user .permissions.editOwnProfi…" at bounding box center [106, 146] width 165 height 237
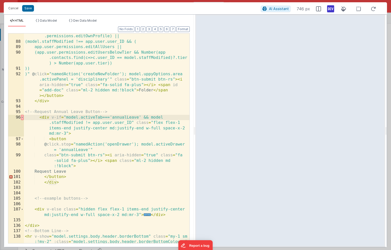
click at [75, 134] on div "(model.staffModified === app.user.user_ID && app.user .permissions.editOwnProfi…" at bounding box center [106, 146] width 165 height 237
click at [106, 156] on div "(model.staffModified === app.user.user_ID && app.user .permissions.editOwnProfi…" at bounding box center [106, 146] width 165 height 237
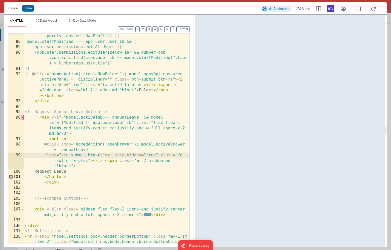
click at [78, 167] on div "(model.staffModified === app.user.user_ID && app.user .permissions.editOwnProfi…" at bounding box center [106, 146] width 165 height 237
click at [82, 172] on div "(model.staffModified === app.user.user_ID && app.user .permissions.editOwnProfi…" at bounding box center [106, 146] width 165 height 237
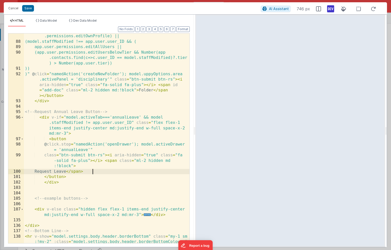
click at [75, 171] on div "(model.staffModified === app.user.user_ID && app.user .permissions.editOwnProfi…" at bounding box center [106, 146] width 165 height 237
click at [29, 10] on button "Save" at bounding box center [28, 8] width 12 height 7
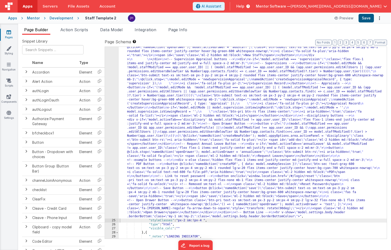
scroll to position [398, 0]
click at [366, 16] on button "Save" at bounding box center [365, 18] width 15 height 9
click at [153, 147] on div ""html" : "<div v-show= \" model.settings.body.header.display \" id= \" heading …" at bounding box center [253, 203] width 268 height 445
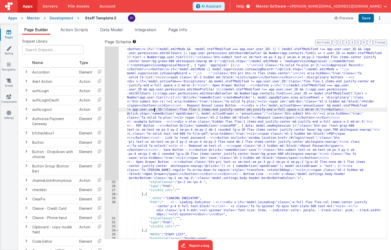
scroll to position [429, 0]
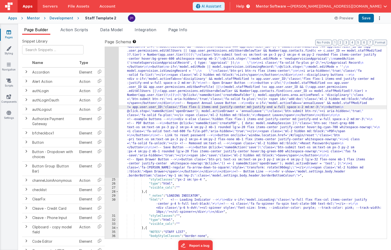
click at [148, 106] on div ""html" : "<div v-show= \" model.settings.body.header.display \" id= \" heading …" at bounding box center [253, 156] width 268 height 433
click at [109, 107] on div "24" at bounding box center [112, 58] width 14 height 237
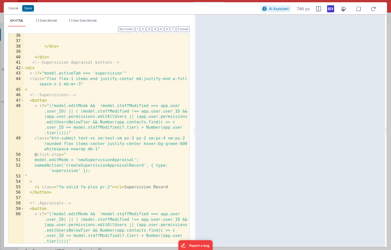
scroll to position [348, 0]
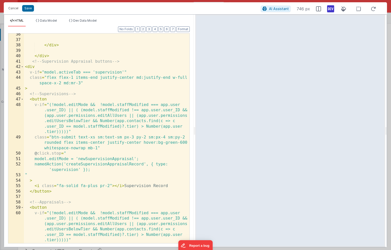
click at [28, 67] on div "</ div > </ div > <!-- Supervision Appraisal buttons --> < div v-if = "model.ac…" at bounding box center [106, 147] width 165 height 231
click at [23, 67] on span at bounding box center [22, 67] width 3 height 6
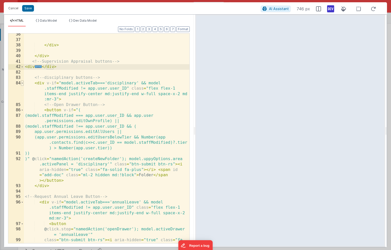
click at [22, 82] on span at bounding box center [22, 83] width 3 height 6
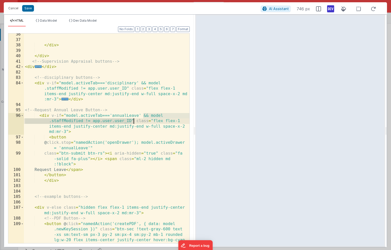
drag, startPoint x: 143, startPoint y: 115, endPoint x: 134, endPoint y: 119, distance: 10.1
click at [134, 119] on div "</ div > </ div > <!-- Supervision Appraisal buttons --> < div ... </ div > <!-…" at bounding box center [106, 153] width 165 height 242
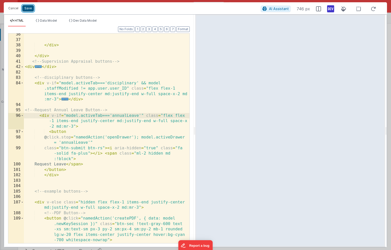
click at [26, 7] on button "Save" at bounding box center [28, 8] width 12 height 7
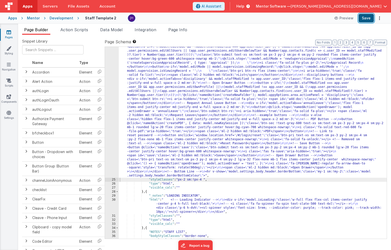
click at [367, 19] on button "Save" at bounding box center [365, 18] width 15 height 9
click at [149, 97] on div ""html" : "<div v-show= \" model.settings.body.header.display \" id= \" heading …" at bounding box center [253, 156] width 268 height 433
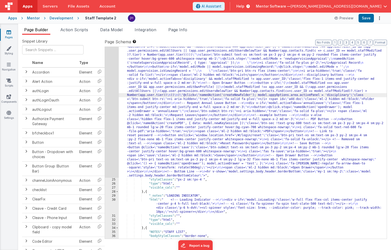
click at [113, 91] on div "24" at bounding box center [112, 58] width 14 height 237
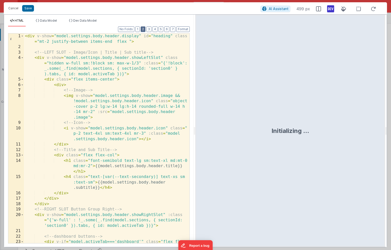
click at [144, 30] on button "2" at bounding box center [143, 29] width 5 height 6
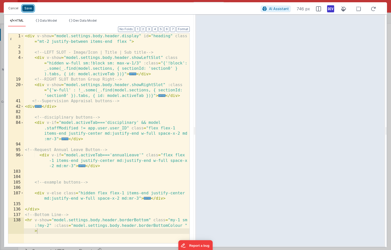
click at [30, 8] on button "Save" at bounding box center [28, 8] width 12 height 7
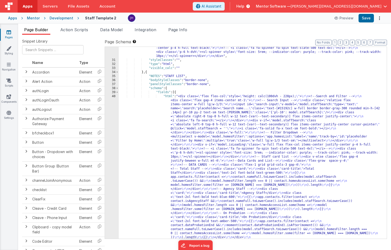
scroll to position [544, 0]
click at [366, 41] on button "6" at bounding box center [363, 43] width 5 height 6
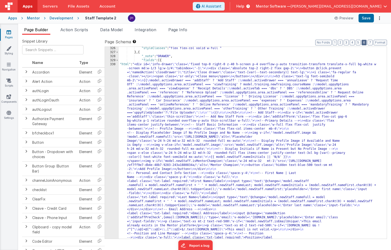
scroll to position [800, 0]
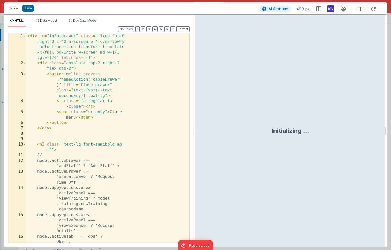
scroll to position [3453, 0]
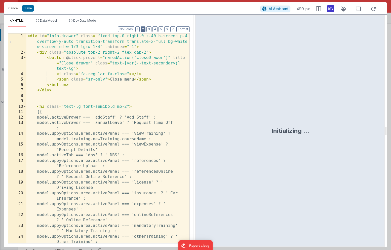
click at [145, 29] on button "2" at bounding box center [143, 29] width 5 height 6
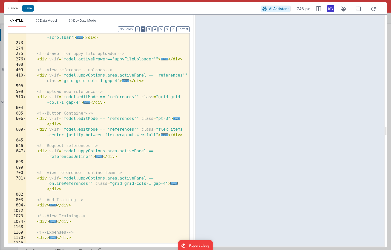
scroll to position [120, 0]
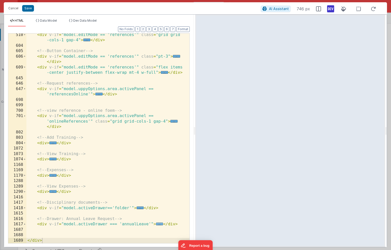
click at [159, 224] on span "..." at bounding box center [159, 223] width 7 height 3
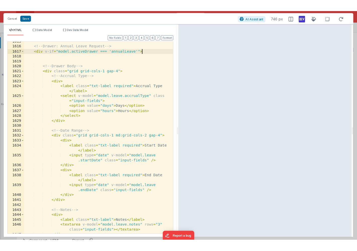
scroll to position [300, 0]
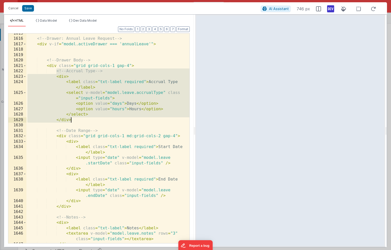
drag, startPoint x: 57, startPoint y: 72, endPoint x: 75, endPoint y: 118, distance: 50.4
click at [75, 118] on div "<!-- Drawer: Annual Leave Request --> < div v-if = "model.activeDrawer === 'ann…" at bounding box center [107, 141] width 163 height 220
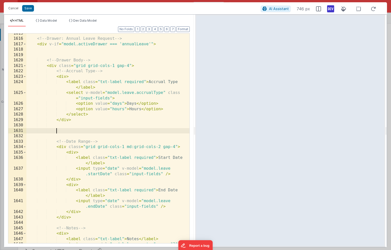
paste textarea
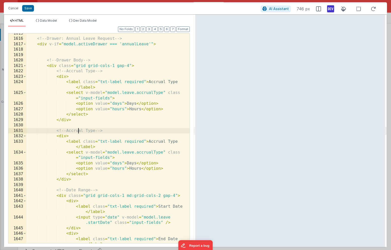
click at [77, 129] on div "<!-- Drawer: Annual Leave Request --> < div v-if = "model.activeDrawer === 'ann…" at bounding box center [107, 144] width 163 height 226
click at [156, 142] on div "<!-- Drawer: Annual Leave Request --> < div v-if = "model.activeDrawer === 'ann…" at bounding box center [107, 144] width 163 height 226
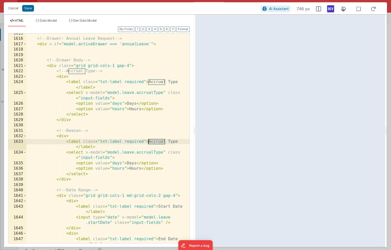
click at [156, 142] on div "<!-- Drawer: Annual Leave Request --> < div v-if = "model.activeDrawer === 'ann…" at bounding box center [107, 144] width 163 height 226
click at [149, 142] on div "<!-- Drawer: Annual Leave Request --> < div v-if = "model.activeDrawer === 'ann…" at bounding box center [107, 144] width 163 height 226
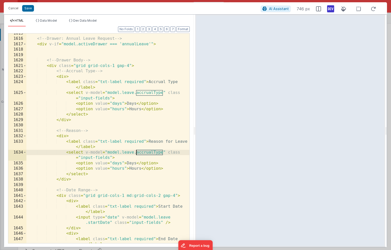
drag, startPoint x: 162, startPoint y: 152, endPoint x: 137, endPoint y: 152, distance: 24.4
click at [137, 152] on div "<!-- Drawer: Annual Leave Request --> < div v-if = "model.activeDrawer === 'ann…" at bounding box center [107, 144] width 163 height 226
click at [138, 153] on div "<!-- Drawer: Annual Leave Request --> < div v-if = "model.activeDrawer === 'ann…" at bounding box center [107, 144] width 163 height 226
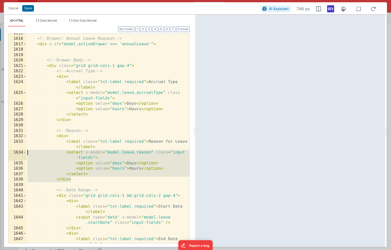
drag, startPoint x: 72, startPoint y: 180, endPoint x: 19, endPoint y: 154, distance: 58.1
click at [19, 154] on div "1615 1616 1617 1618 1619 1620 1621 1622 1623 1624 1625 1626 1627 1628 1629 1630…" at bounding box center [99, 138] width 182 height 210
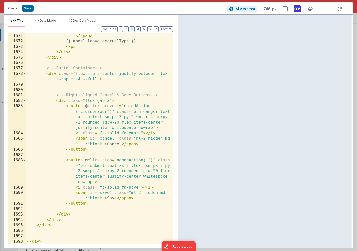
scroll to position [698, 0]
